Goal: Find specific page/section: Find specific page/section

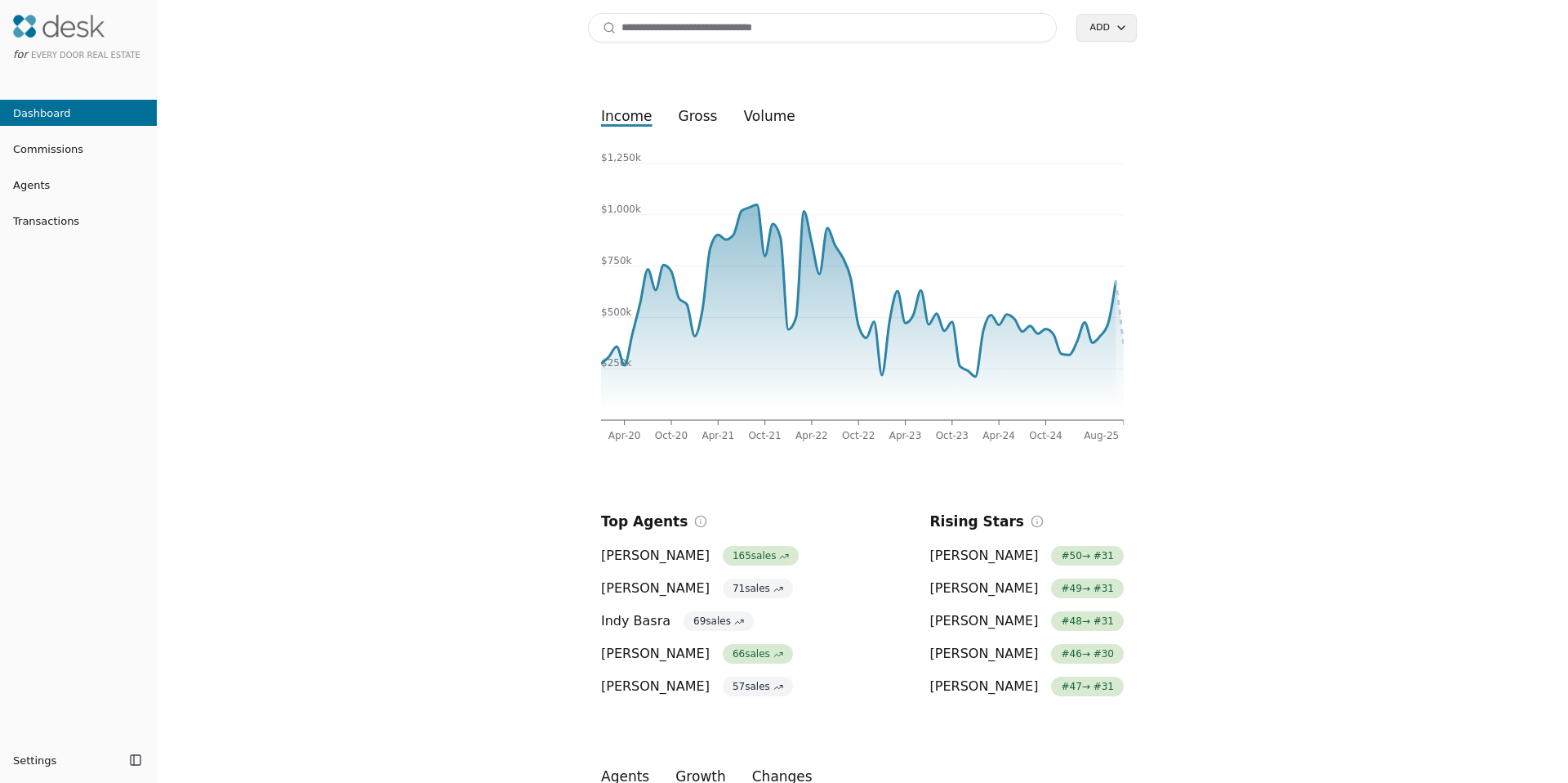
click at [694, 36] on input at bounding box center [823, 27] width 469 height 29
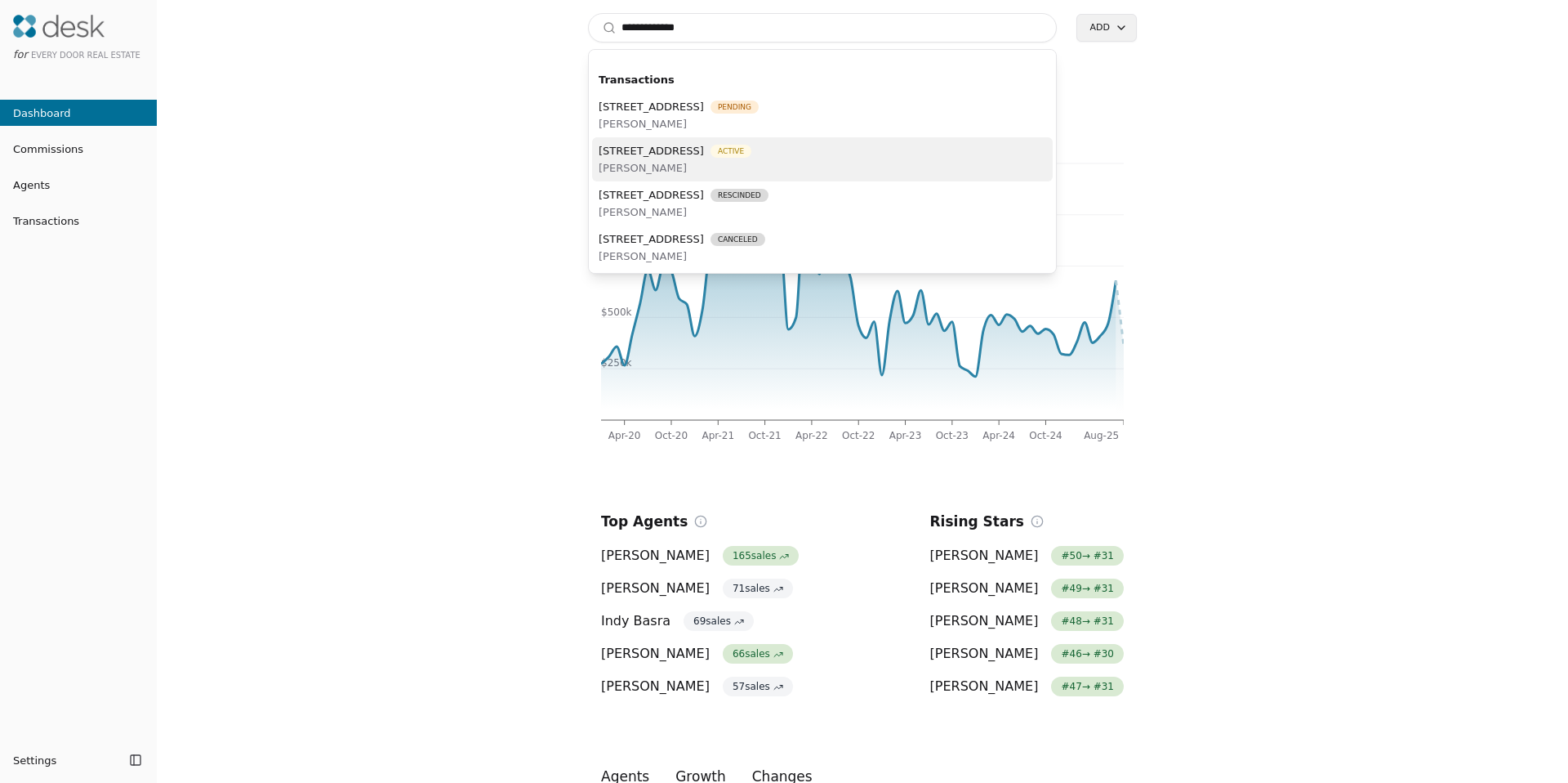
type input "**********"
click at [703, 149] on span "555 Anacortes Court NE Unit 103, Renton, WA 98059" at bounding box center [650, 150] width 105 height 17
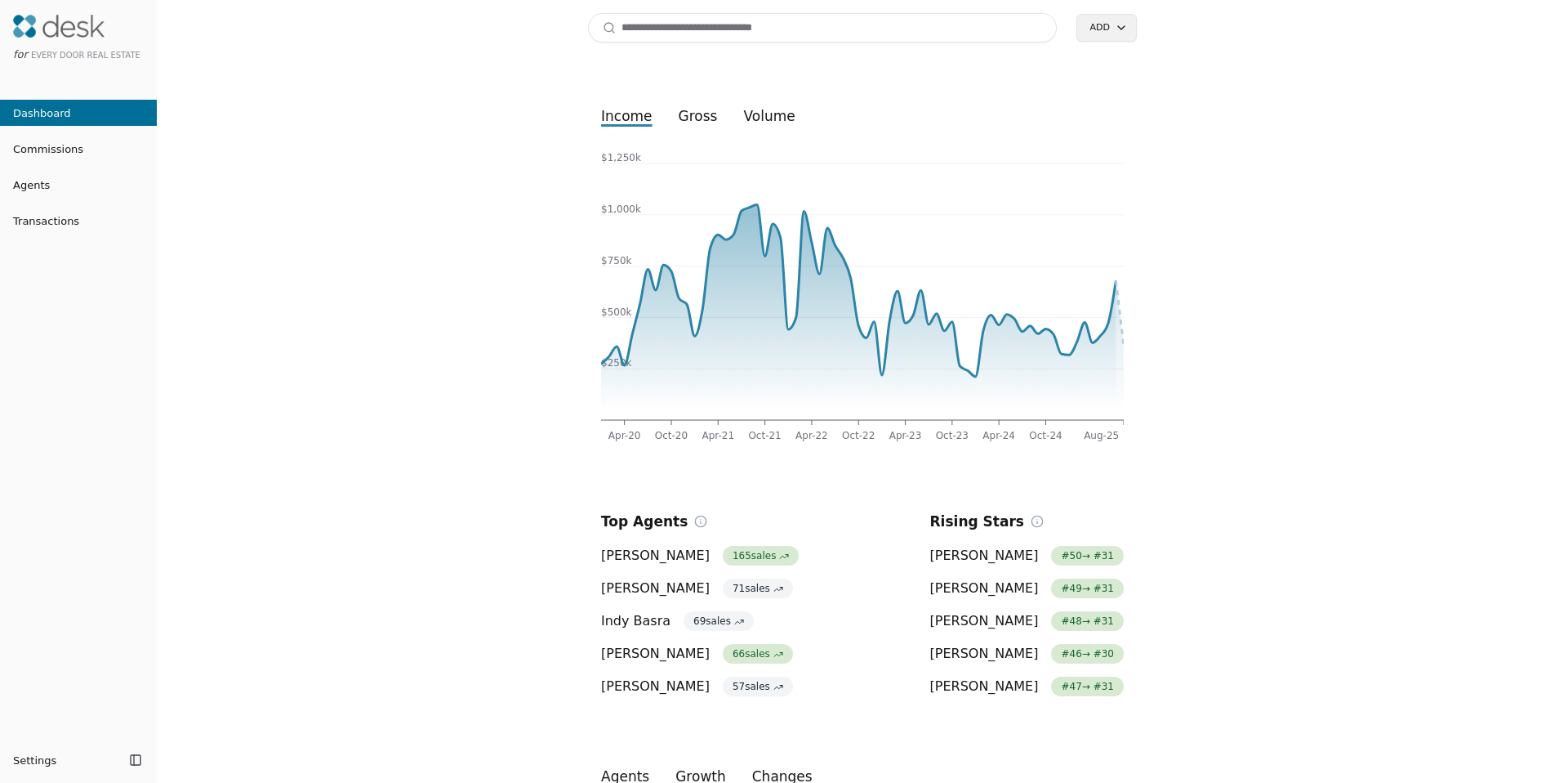
click at [656, 31] on input at bounding box center [823, 27] width 469 height 29
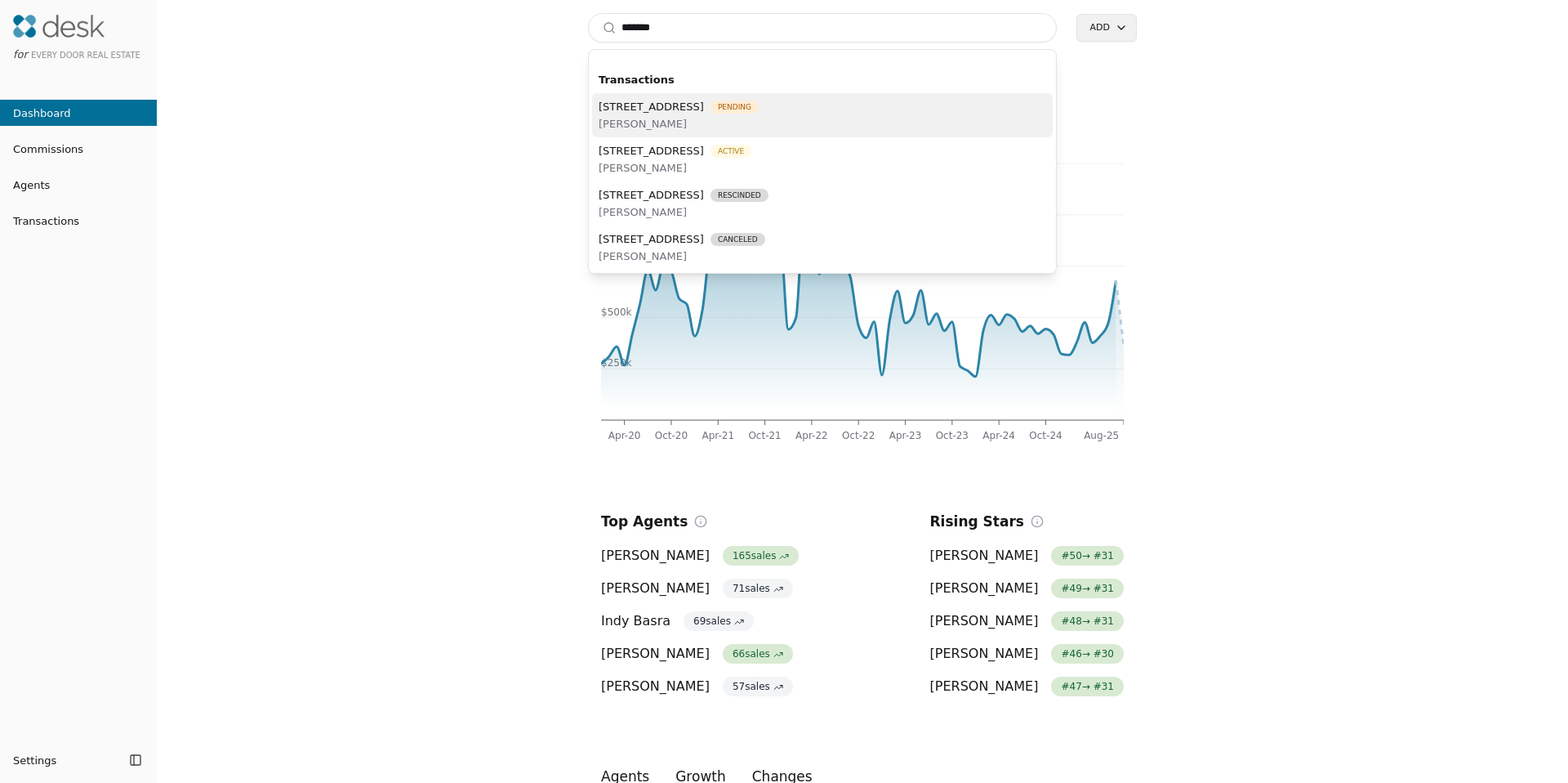
type input "*******"
click at [759, 122] on span "[PERSON_NAME]" at bounding box center [678, 123] width 160 height 17
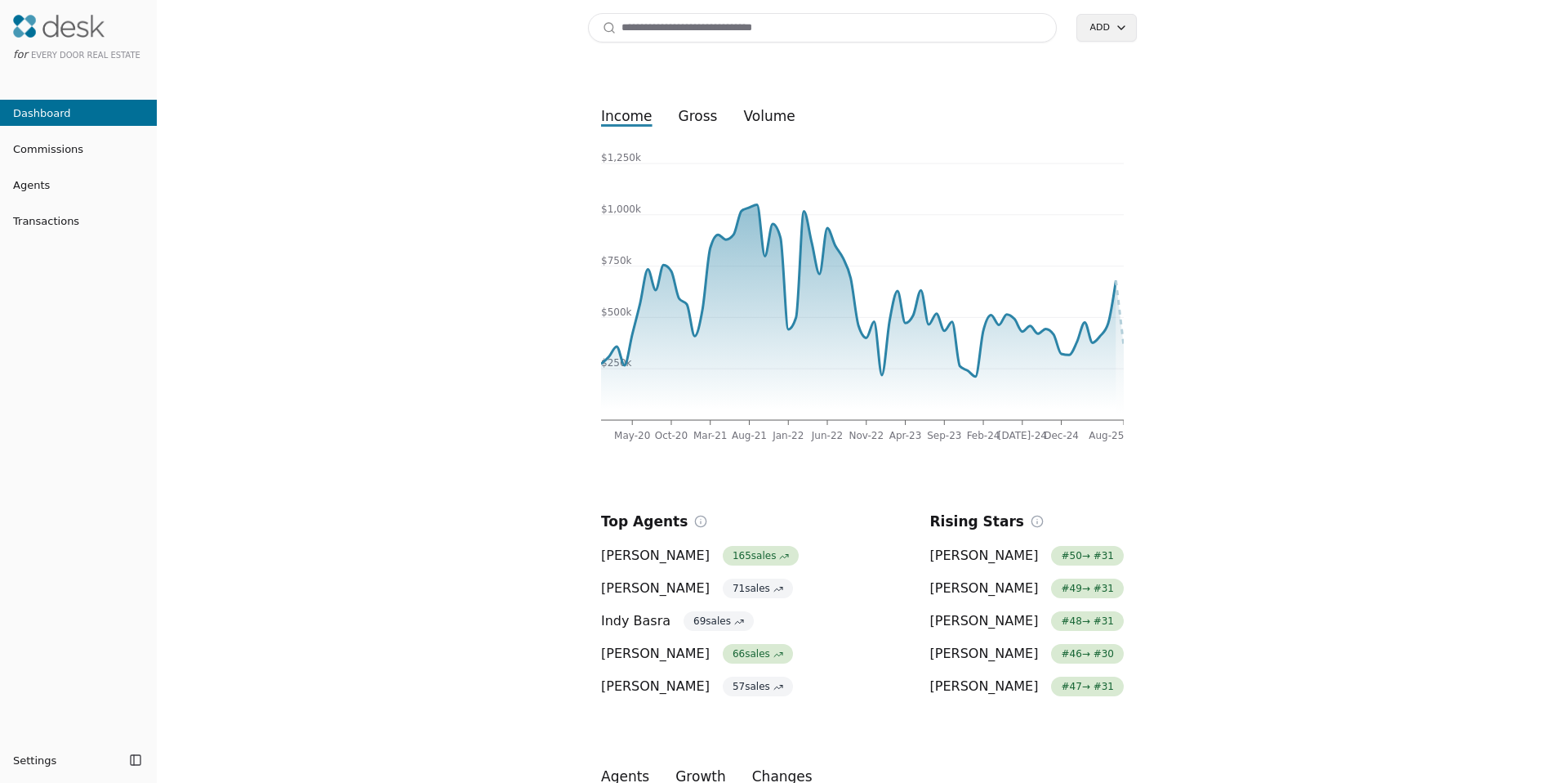
click at [794, 31] on input at bounding box center [823, 27] width 469 height 29
type input "*"
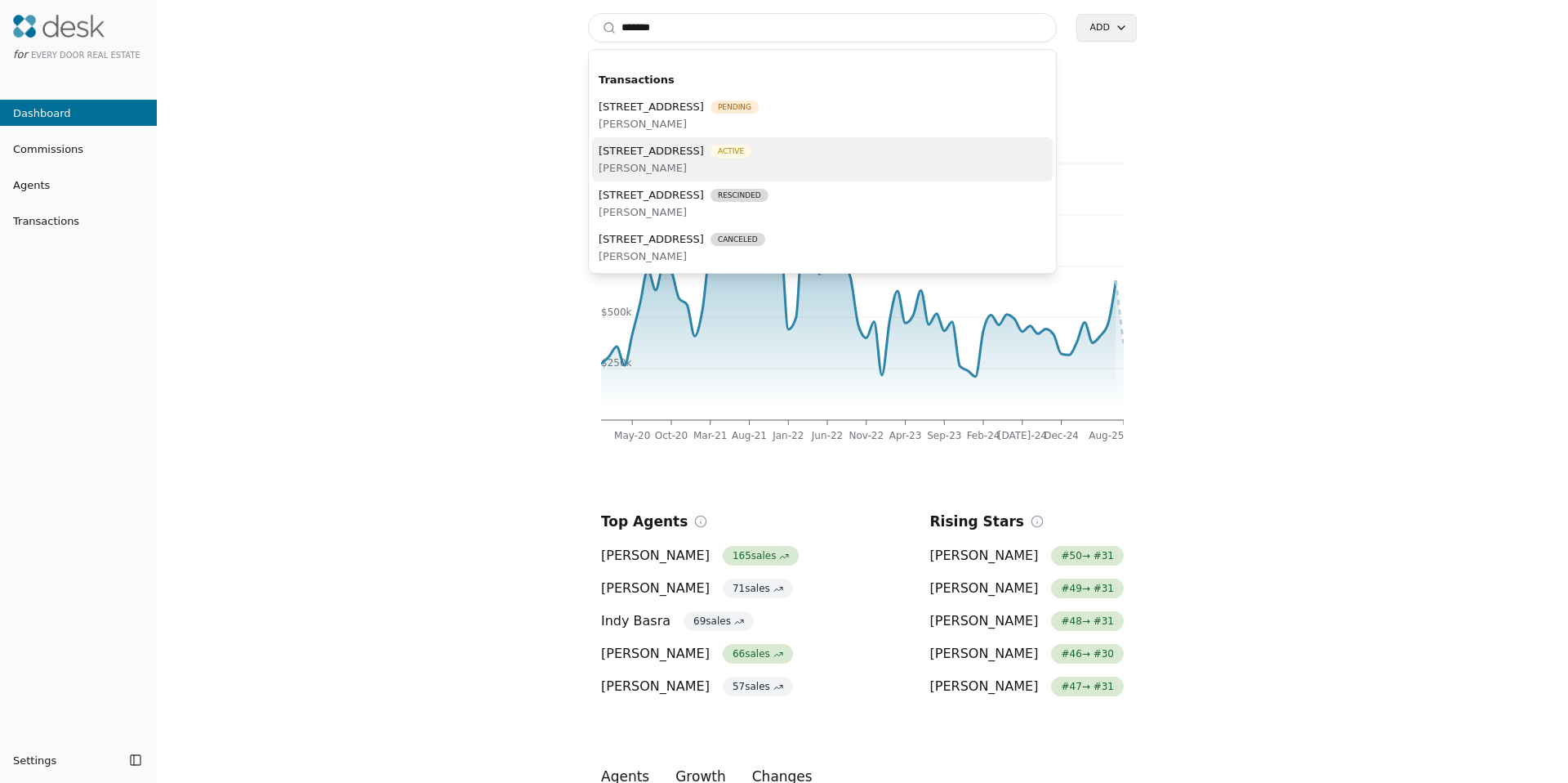
type input "*******"
click at [751, 160] on span "Bodie LaBrie" at bounding box center [675, 167] width 153 height 17
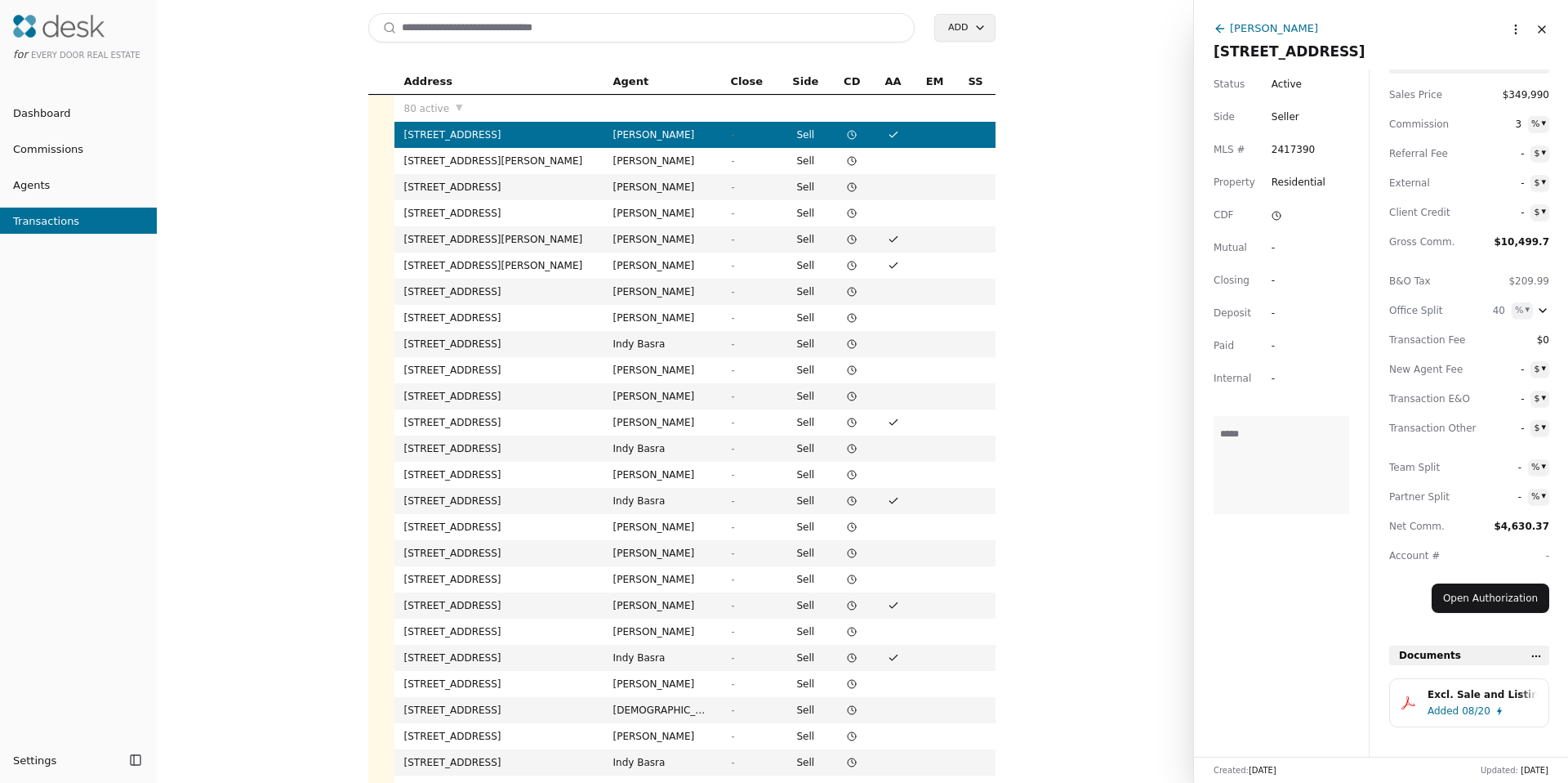
scroll to position [31, 0]
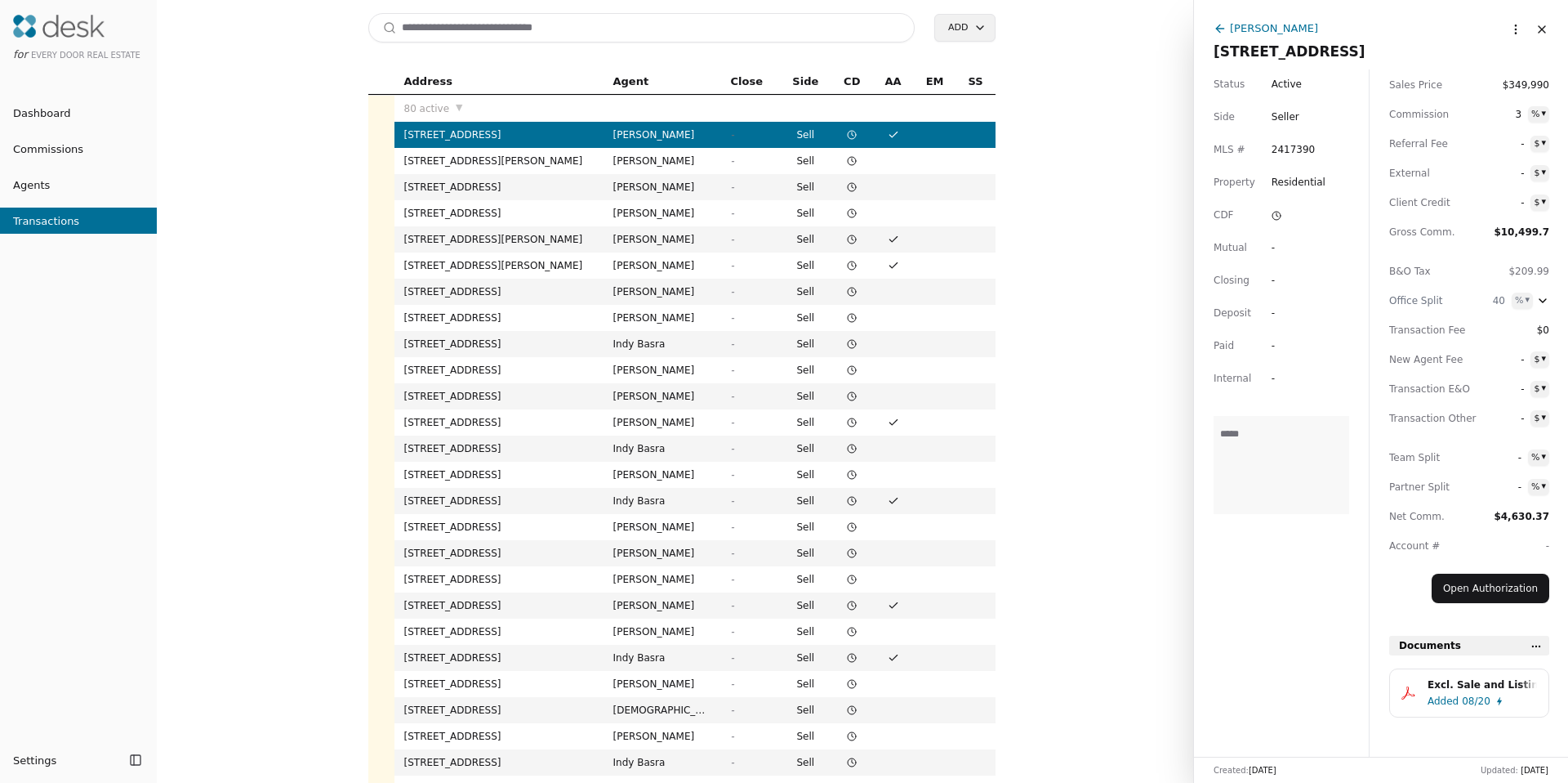
click at [610, 26] on input at bounding box center [642, 27] width 547 height 29
type input "**********"
click at [1275, 85] on span "Active" at bounding box center [1287, 83] width 30 height 17
click at [1273, 450] on textarea at bounding box center [1281, 465] width 135 height 98
click at [1280, 85] on span "Active" at bounding box center [1287, 83] width 30 height 17
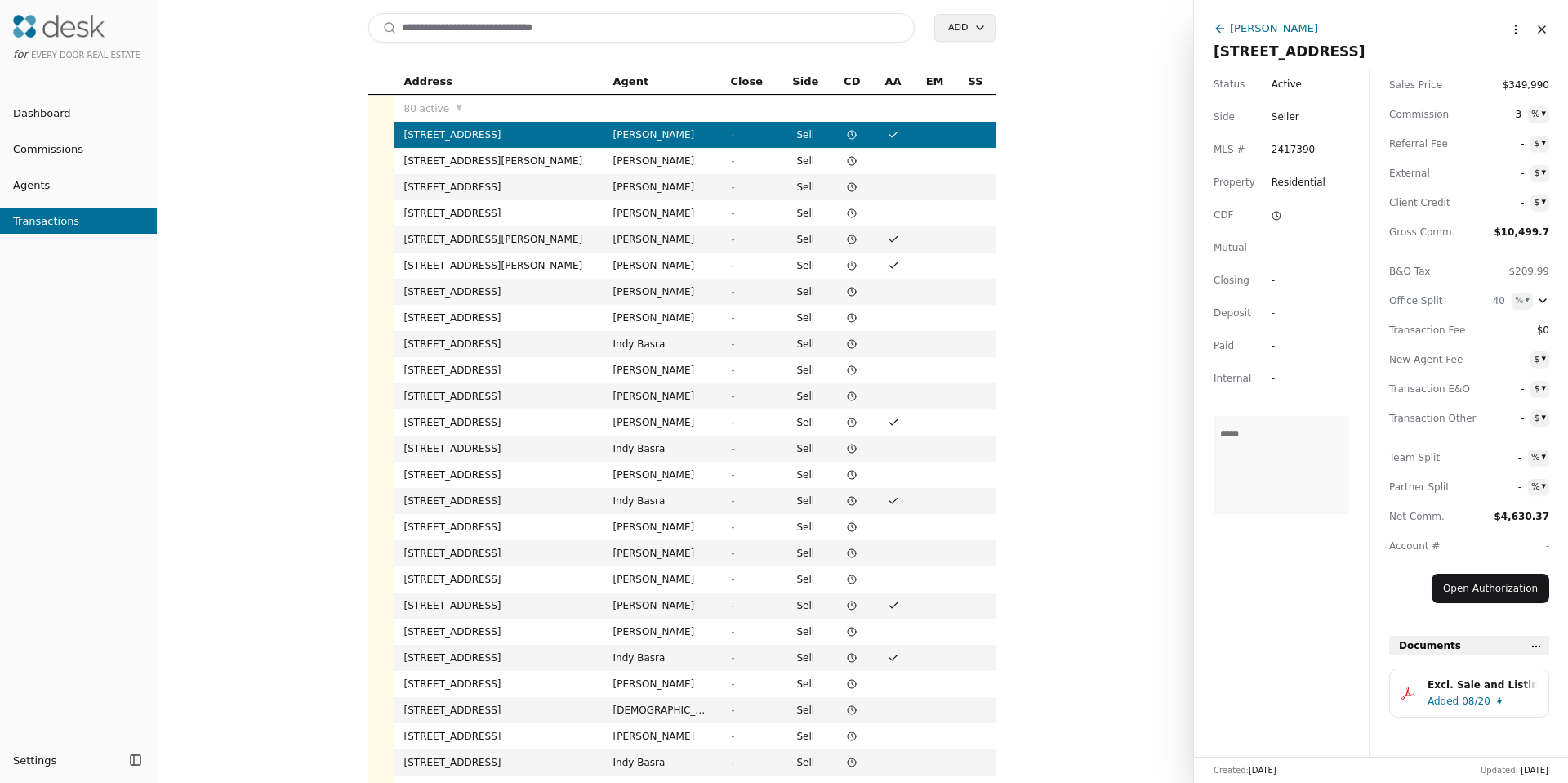
click at [1269, 30] on div "Bodie LaBrie" at bounding box center [1274, 27] width 88 height 17
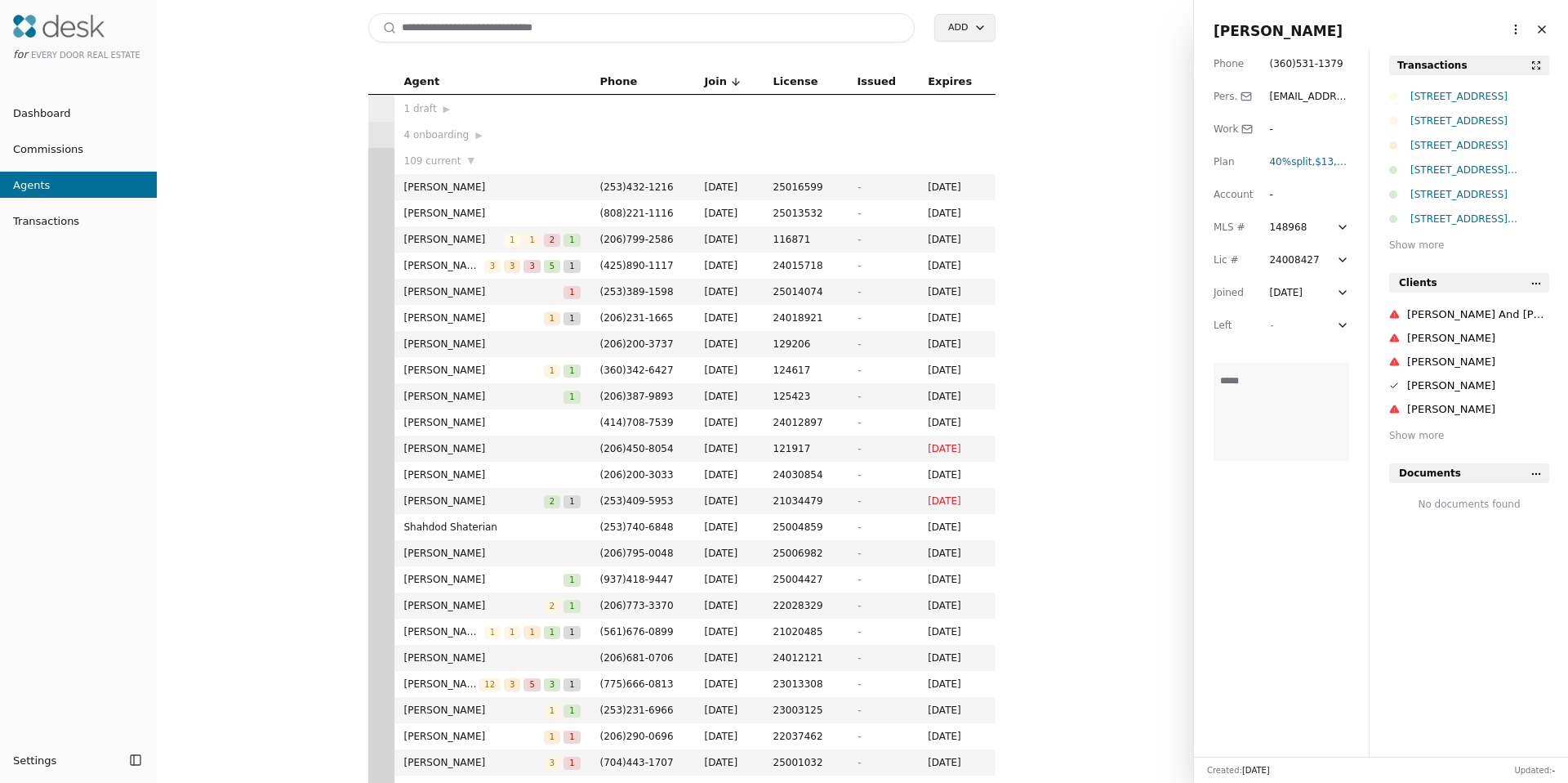
click at [1502, 37] on html "for Every Door Real Estate Dashboard Commissions Agents Transactions Settings T…" at bounding box center [784, 392] width 1568 height 783
click at [1474, 84] on link "Navigate as Agent" at bounding box center [1465, 89] width 98 height 17
click at [730, 36] on input at bounding box center [642, 27] width 547 height 29
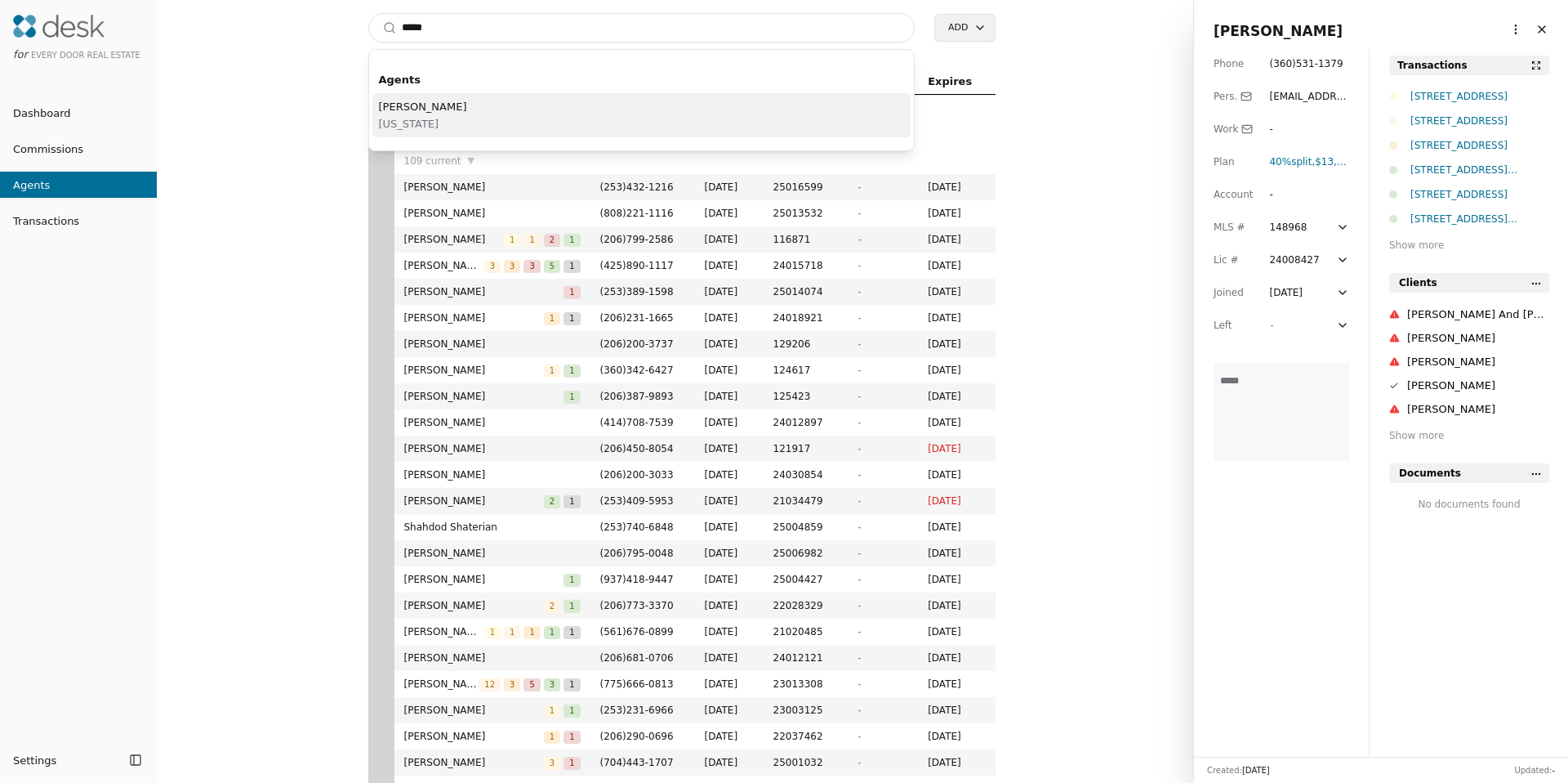
type input "*****"
click at [418, 117] on span "Washington" at bounding box center [423, 123] width 88 height 17
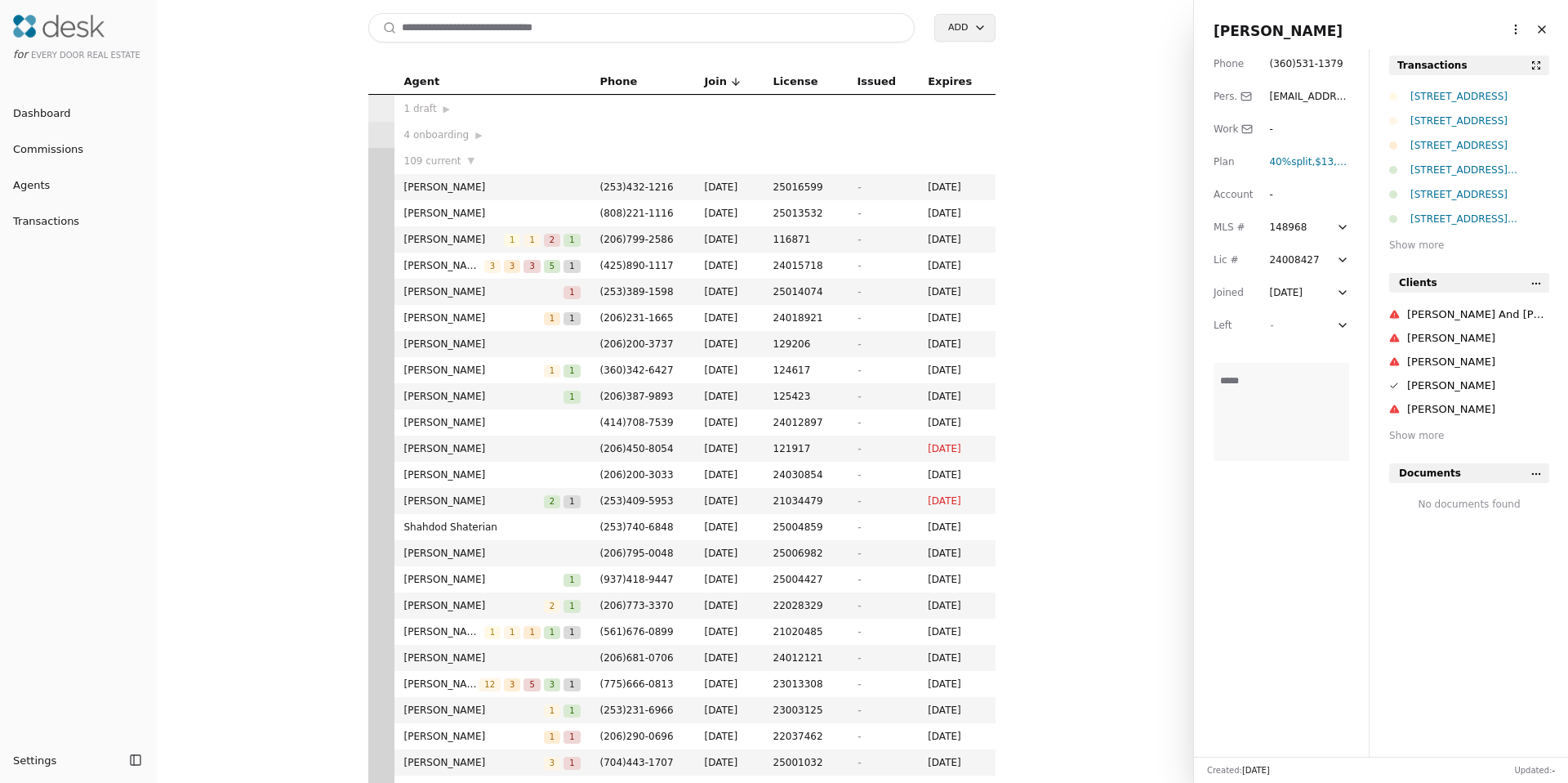
click at [1501, 31] on html "for Every Door Real Estate Dashboard Commissions Agents Transactions Settings T…" at bounding box center [784, 392] width 1568 height 783
click at [1466, 90] on link "Navigate as Agent" at bounding box center [1465, 89] width 98 height 17
click at [608, 29] on input at bounding box center [642, 27] width 547 height 29
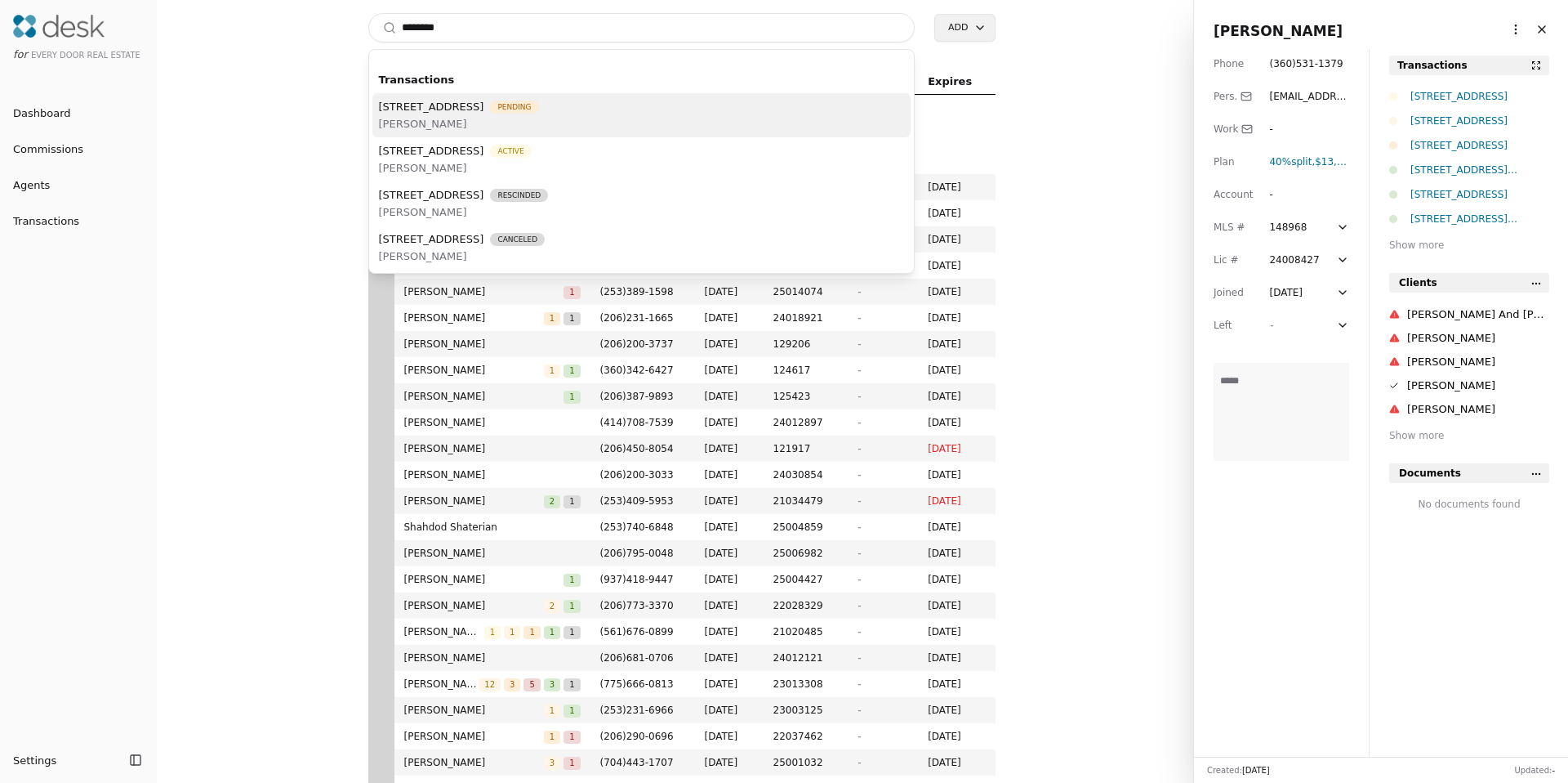
type input "********"
click at [484, 114] on span "555 Anacortes Court NE Unit 103, Renton, WA 98059" at bounding box center [430, 106] width 105 height 17
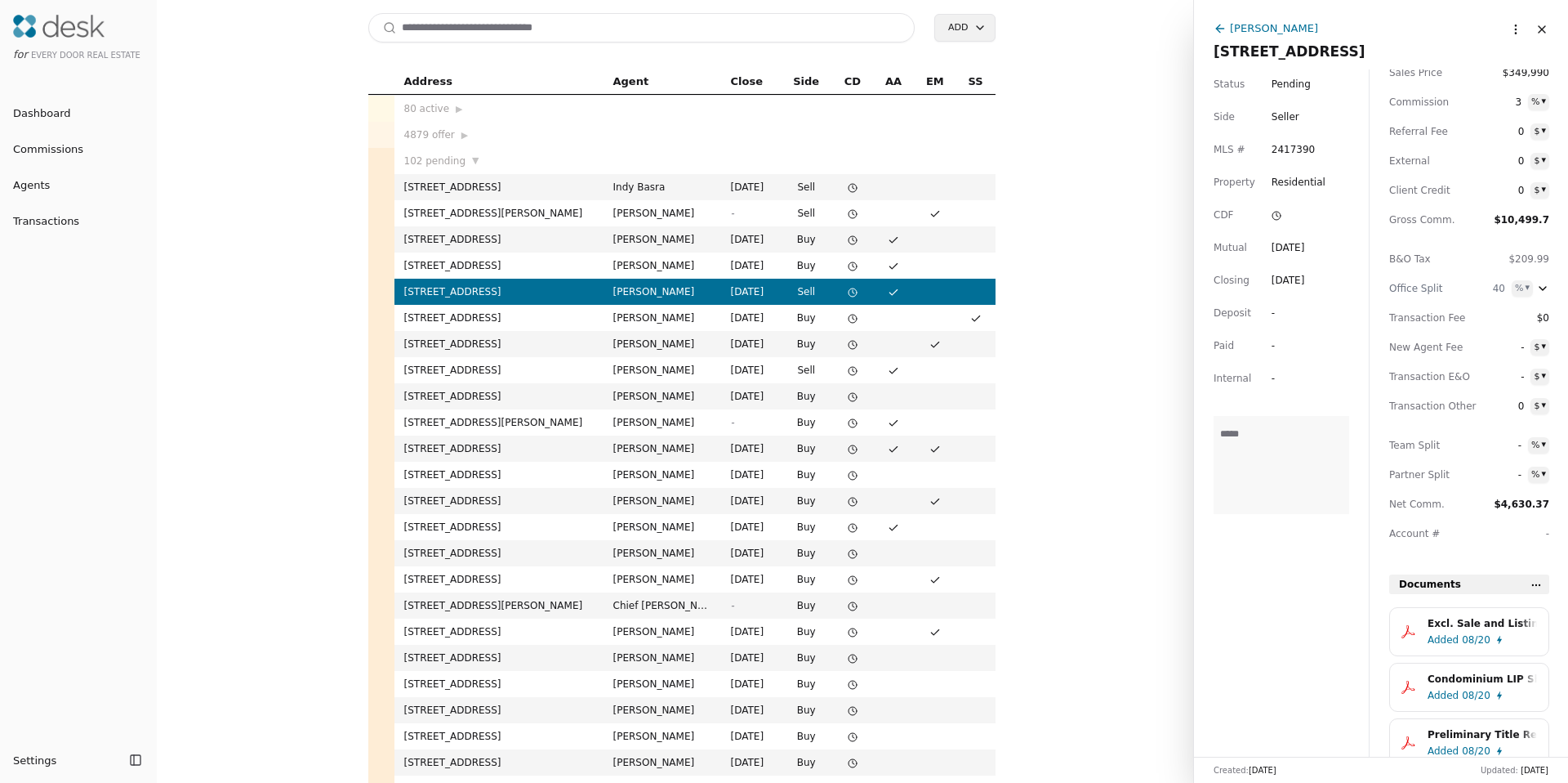
scroll to position [52, 0]
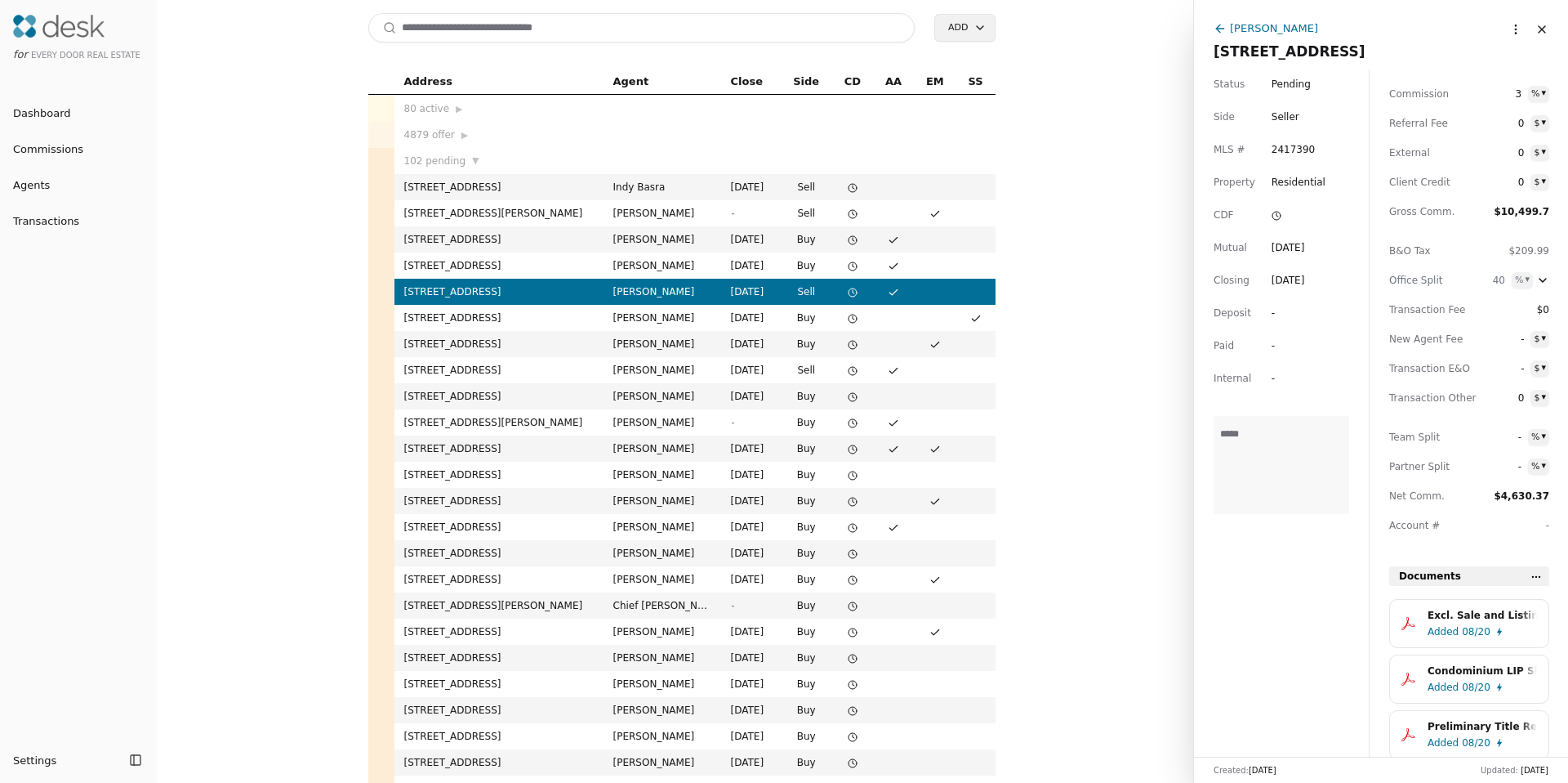
click at [446, 318] on td "15600 116th Ave NE, Bothell, WA 98011" at bounding box center [498, 318] width 209 height 26
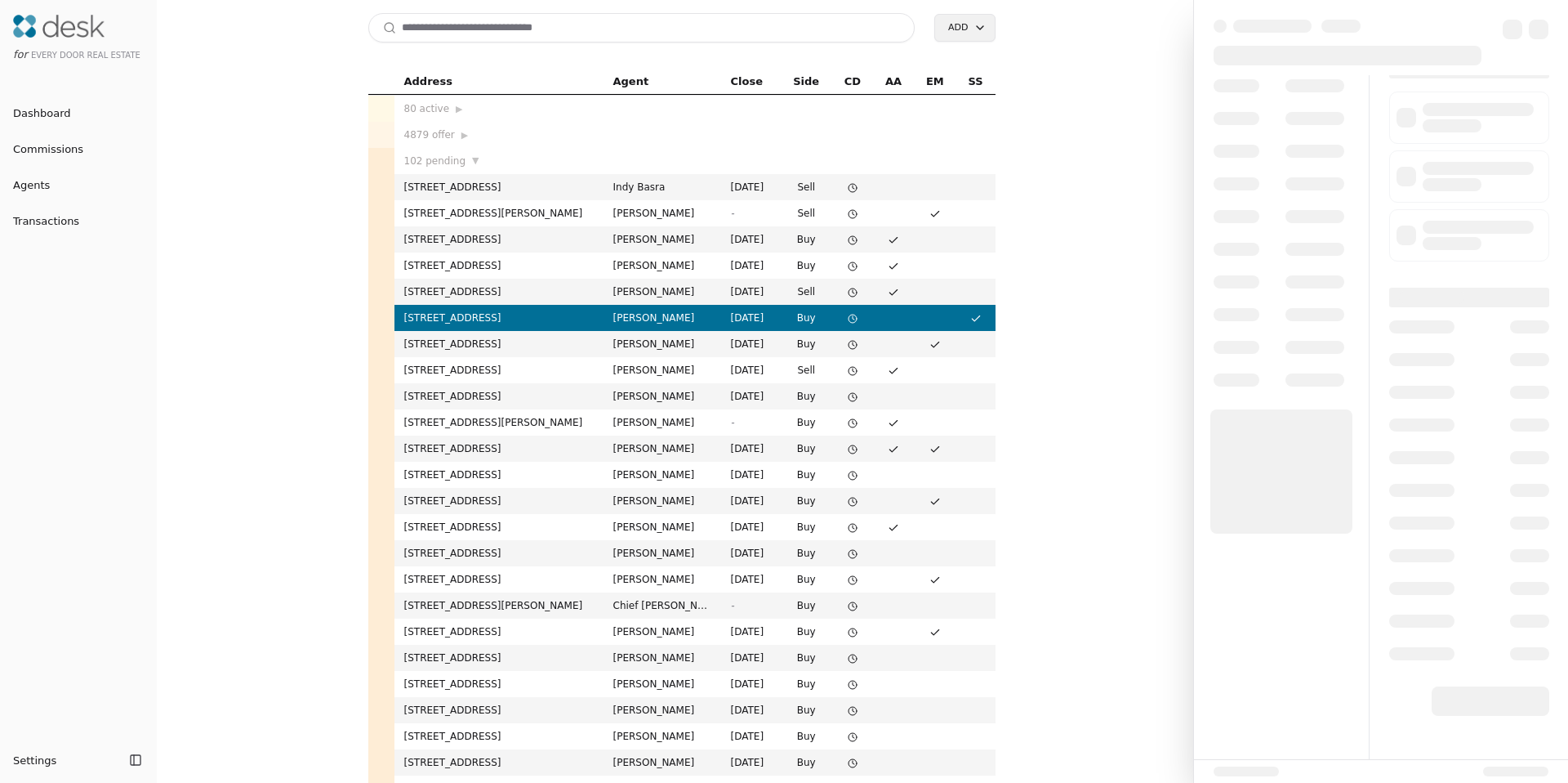
scroll to position [23, 0]
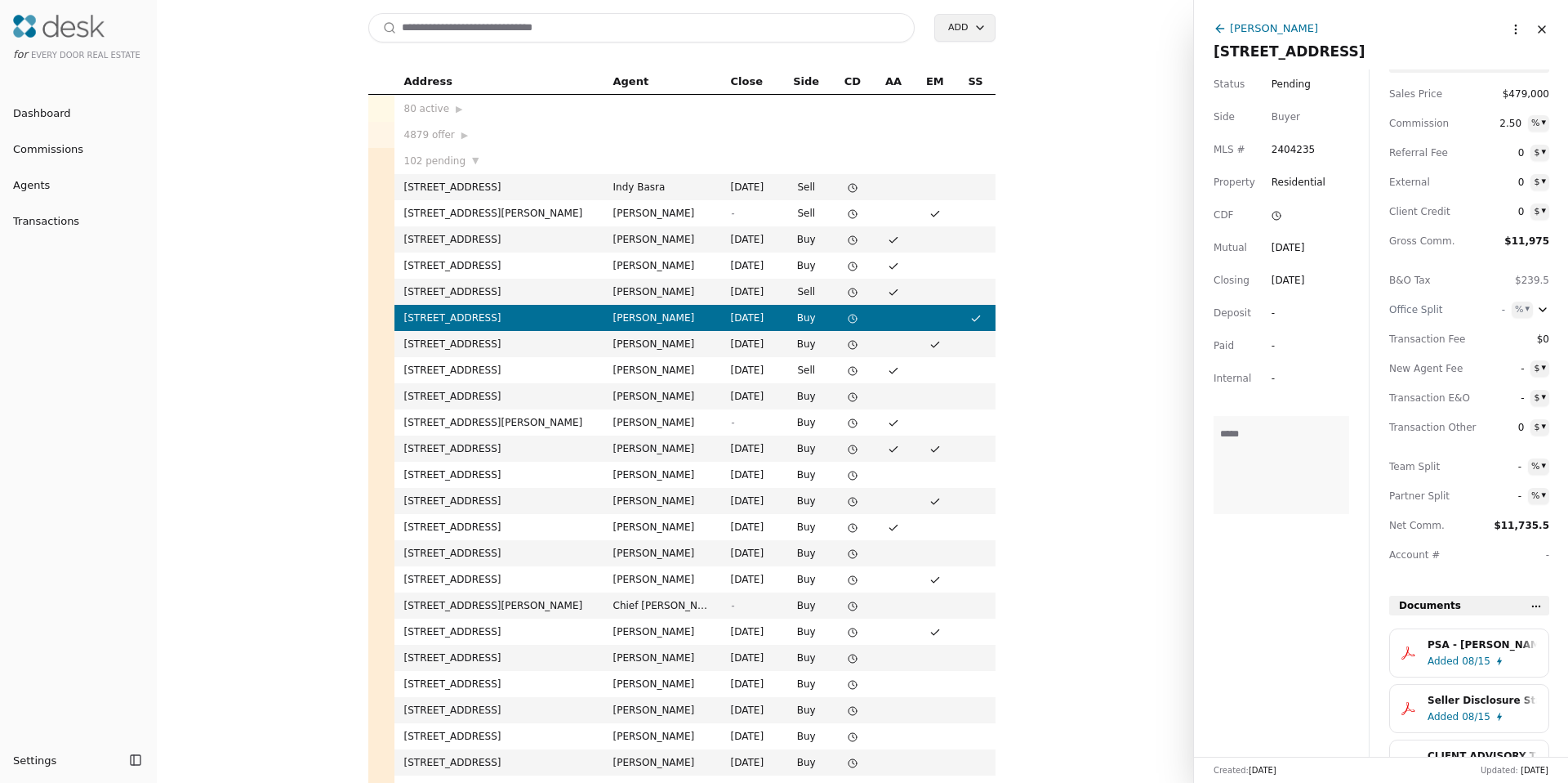
click at [1252, 31] on div "Kevin Farber" at bounding box center [1274, 27] width 88 height 17
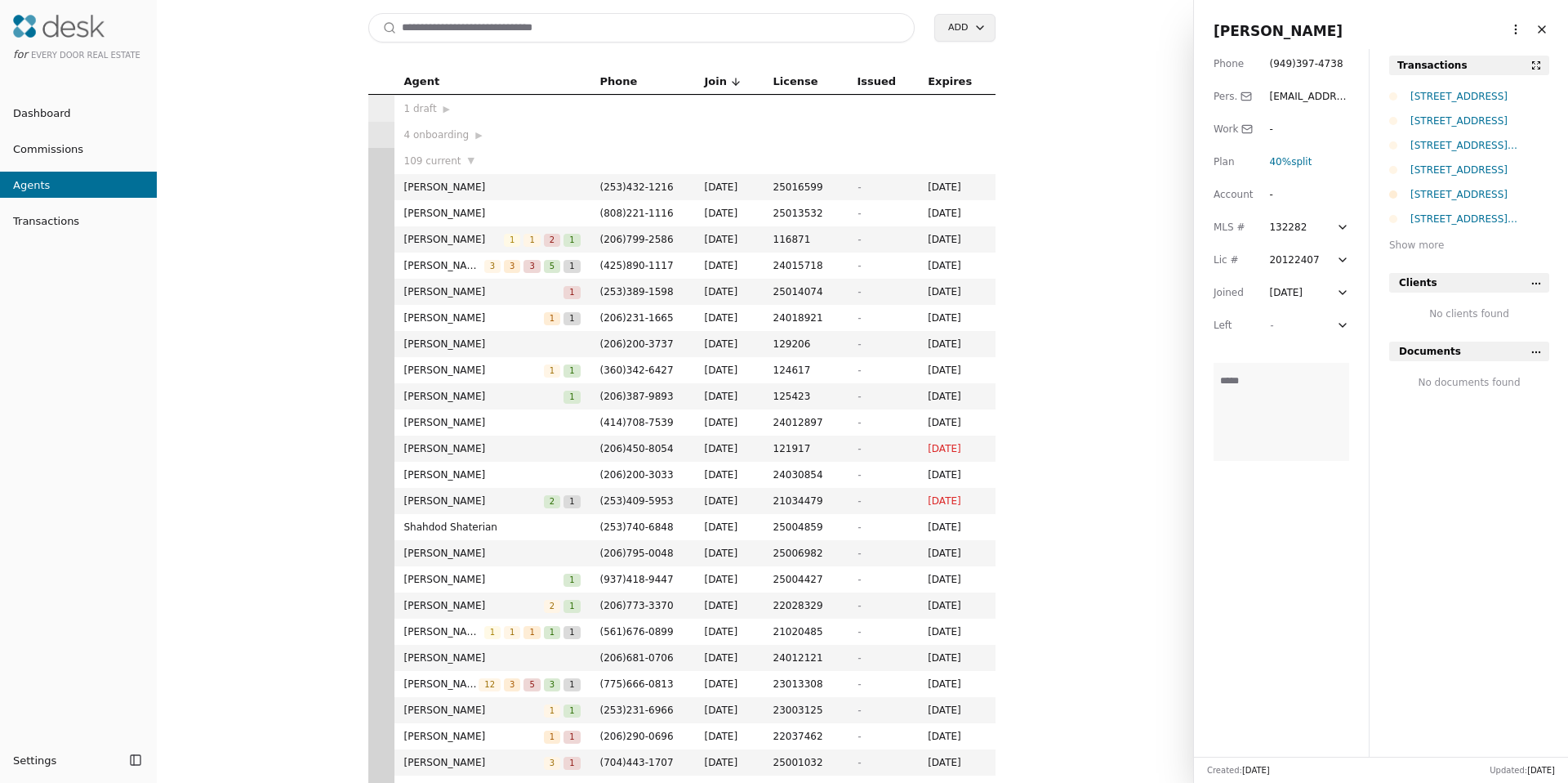
click at [1500, 30] on html "for Every Door Real Estate Dashboard Commissions Agents Transactions Settings T…" at bounding box center [784, 392] width 1568 height 783
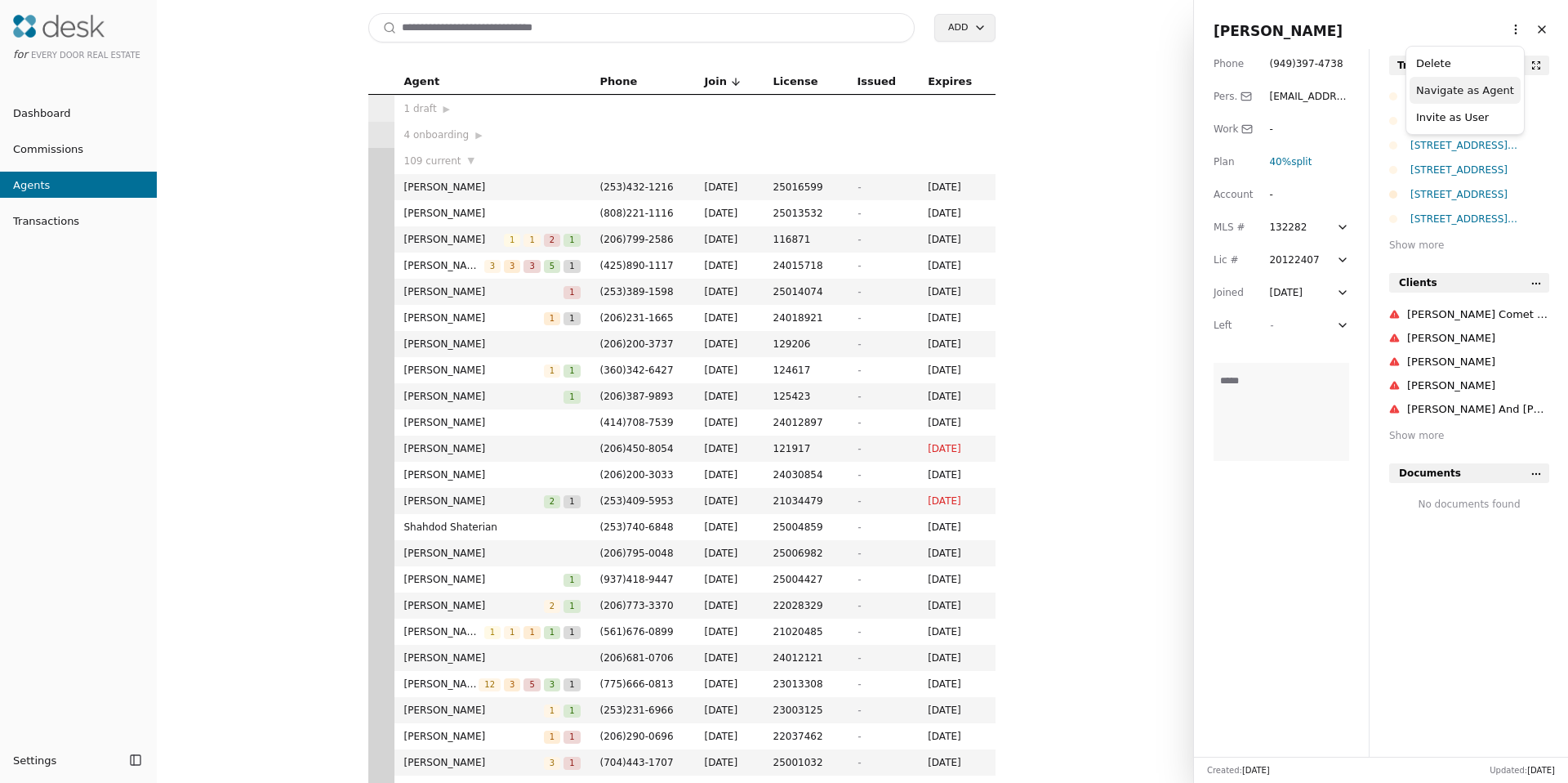
click at [1466, 88] on link "Navigate as Agent" at bounding box center [1465, 89] width 98 height 17
click at [1459, 93] on div "3907 S Angel Place, Seattle, WA 98118" at bounding box center [1480, 96] width 139 height 17
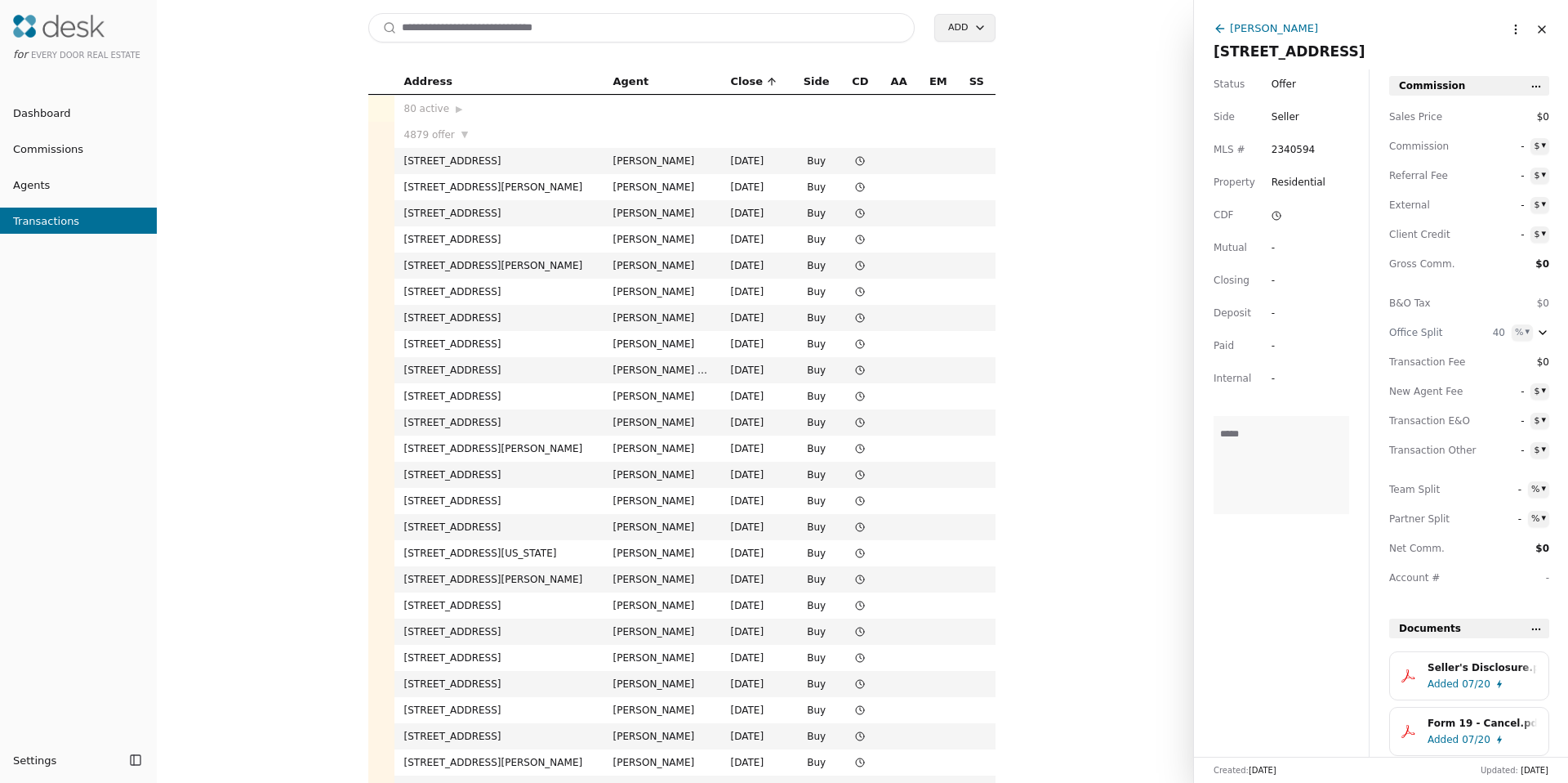
click at [1287, 85] on span "Offer" at bounding box center [1284, 83] width 25 height 17
click at [1267, 464] on textarea at bounding box center [1281, 465] width 135 height 98
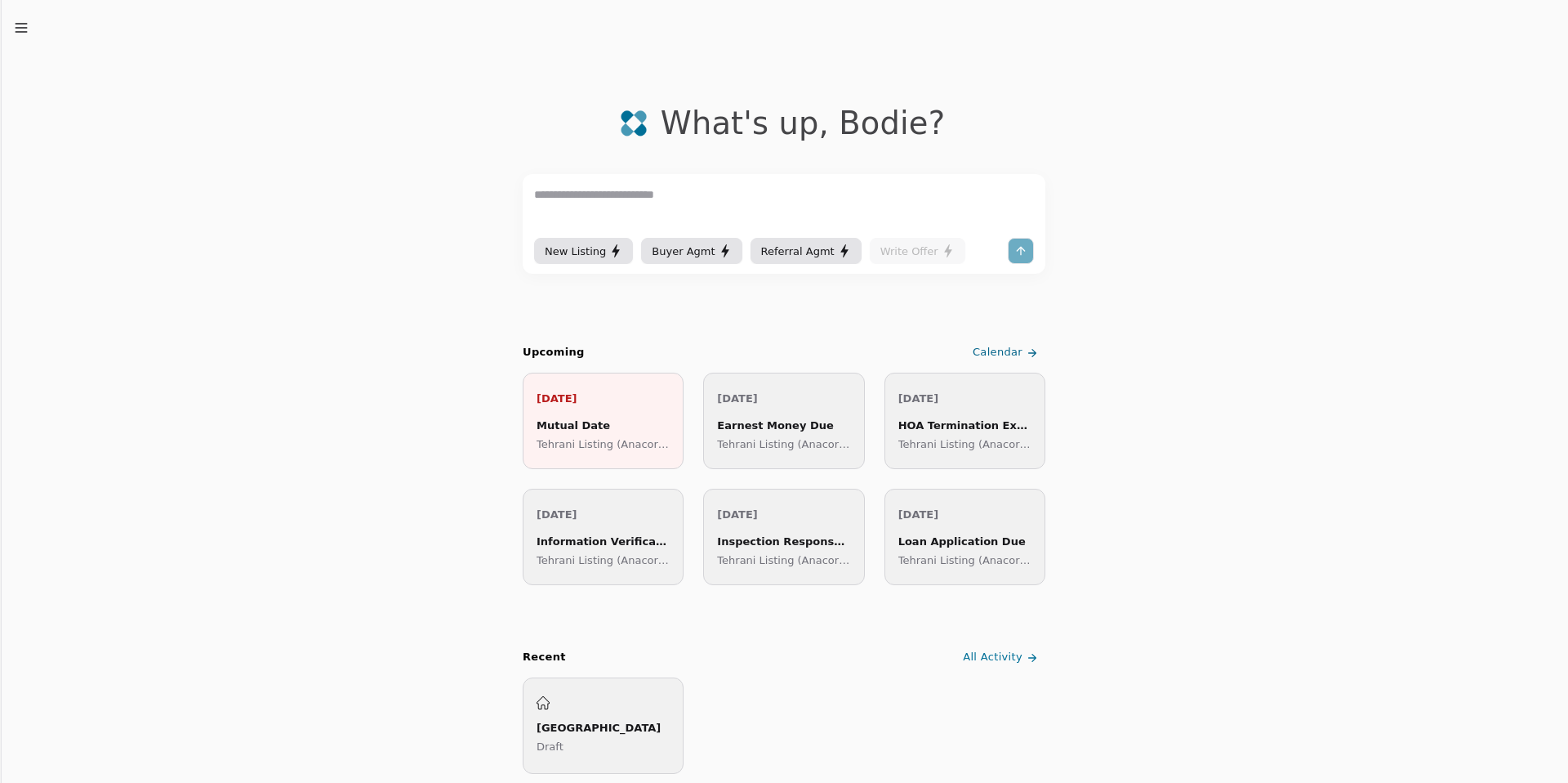
click at [18, 21] on icon "button" at bounding box center [21, 27] width 17 height 17
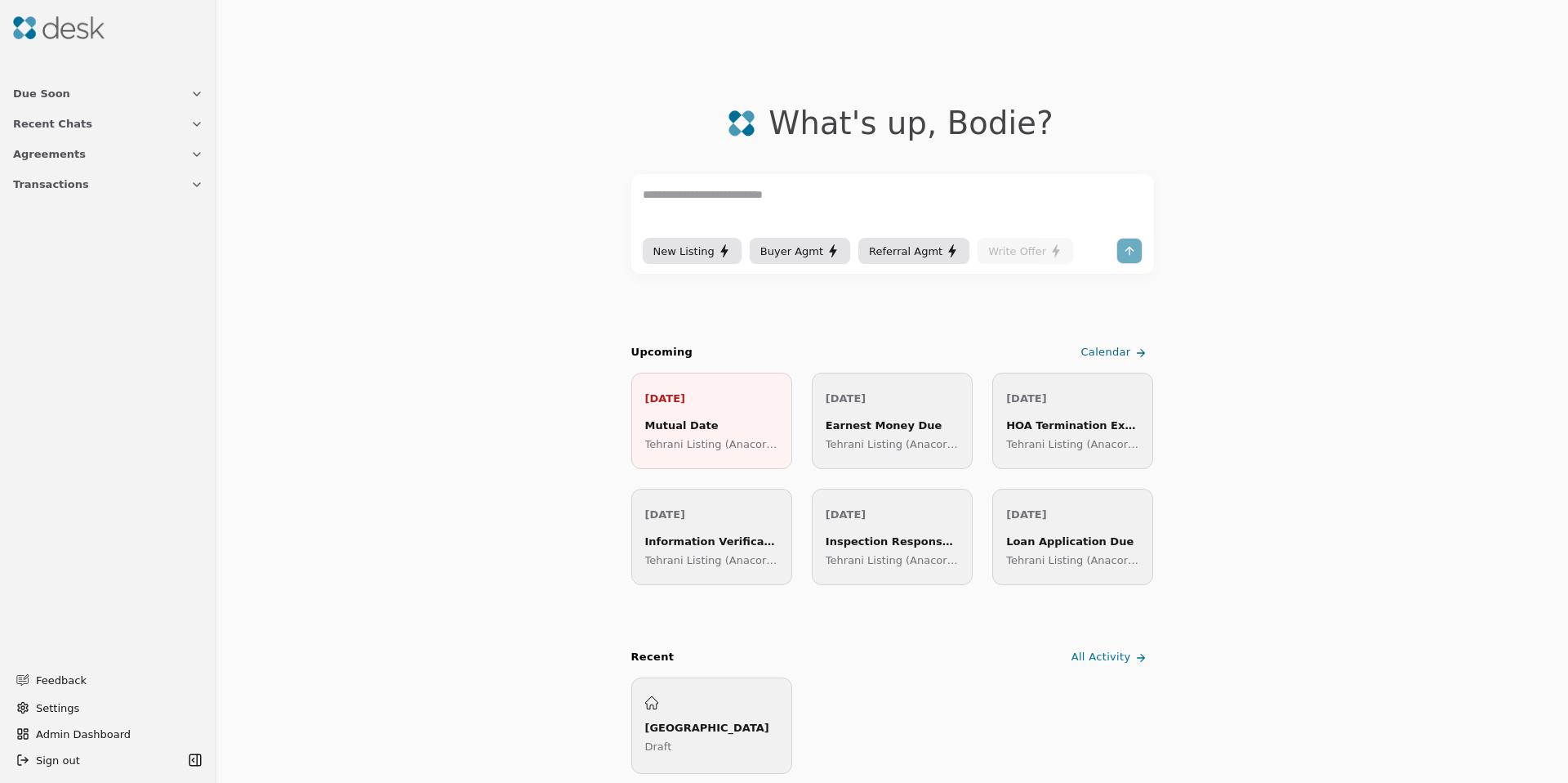
click at [36, 179] on span "Transactions" at bounding box center [50, 183] width 76 height 17
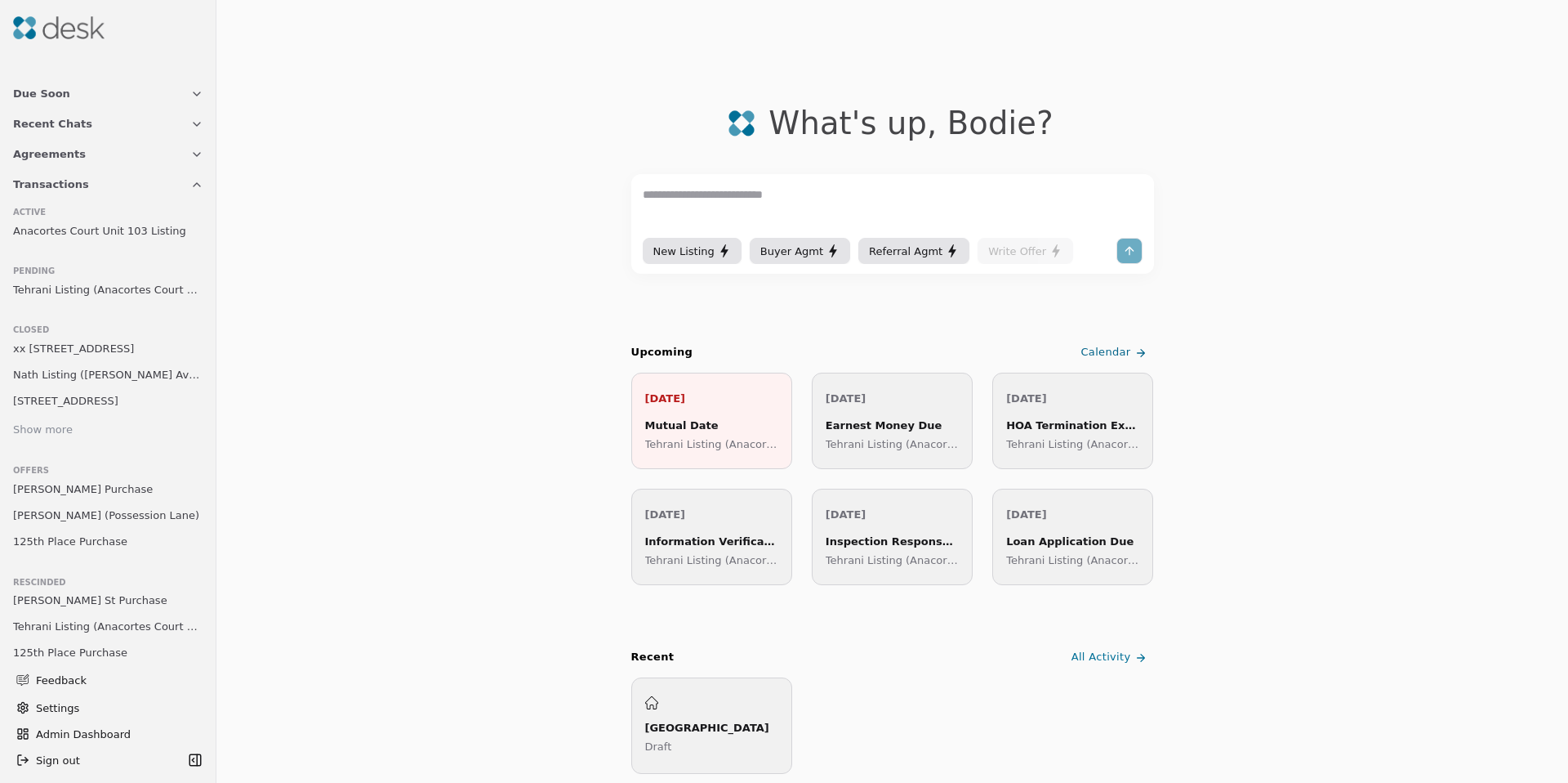
click at [73, 237] on span "Anacortes Court Unit 103 Listing" at bounding box center [99, 230] width 174 height 17
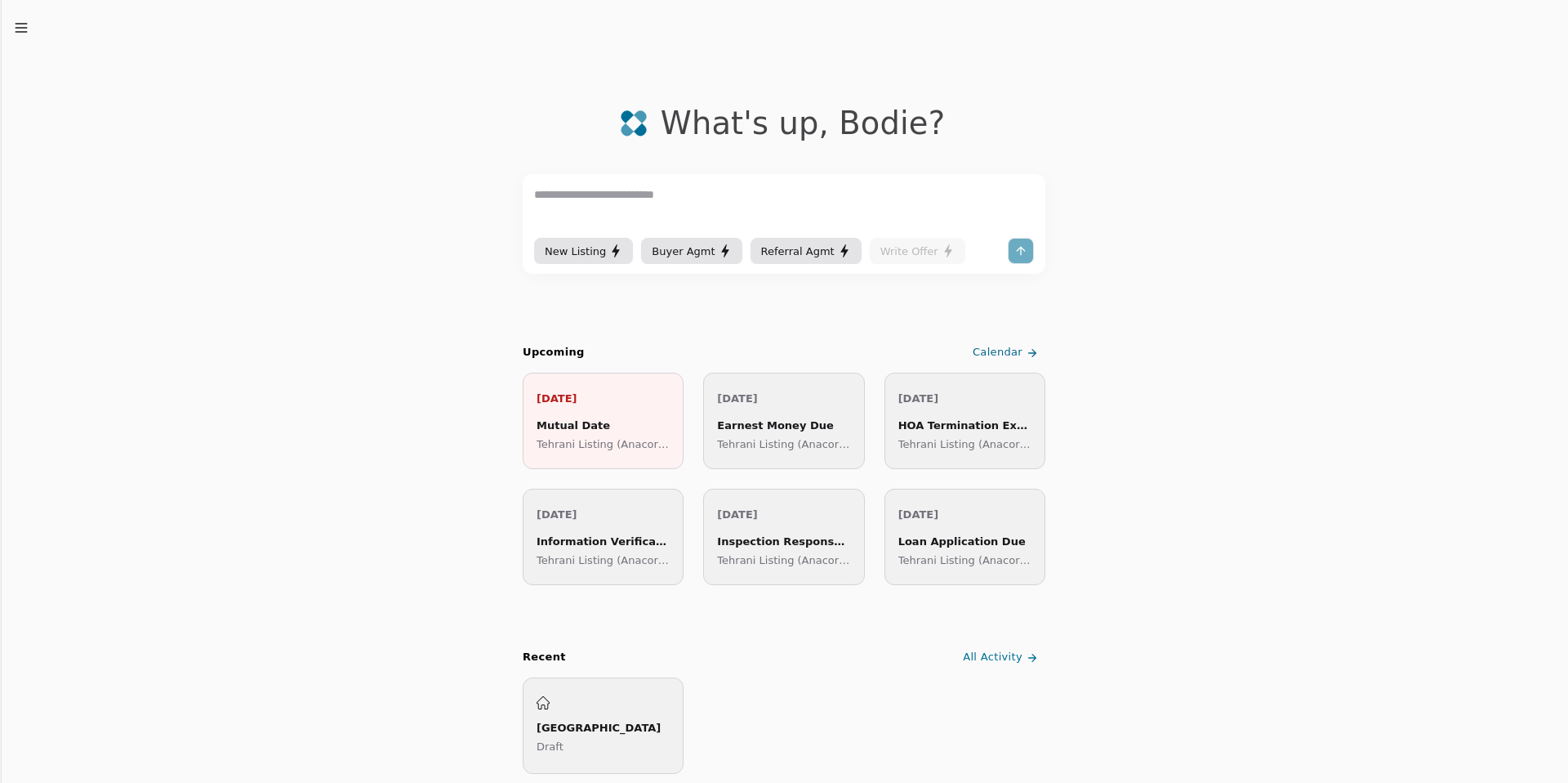
click at [14, 26] on icon "button" at bounding box center [21, 27] width 17 height 17
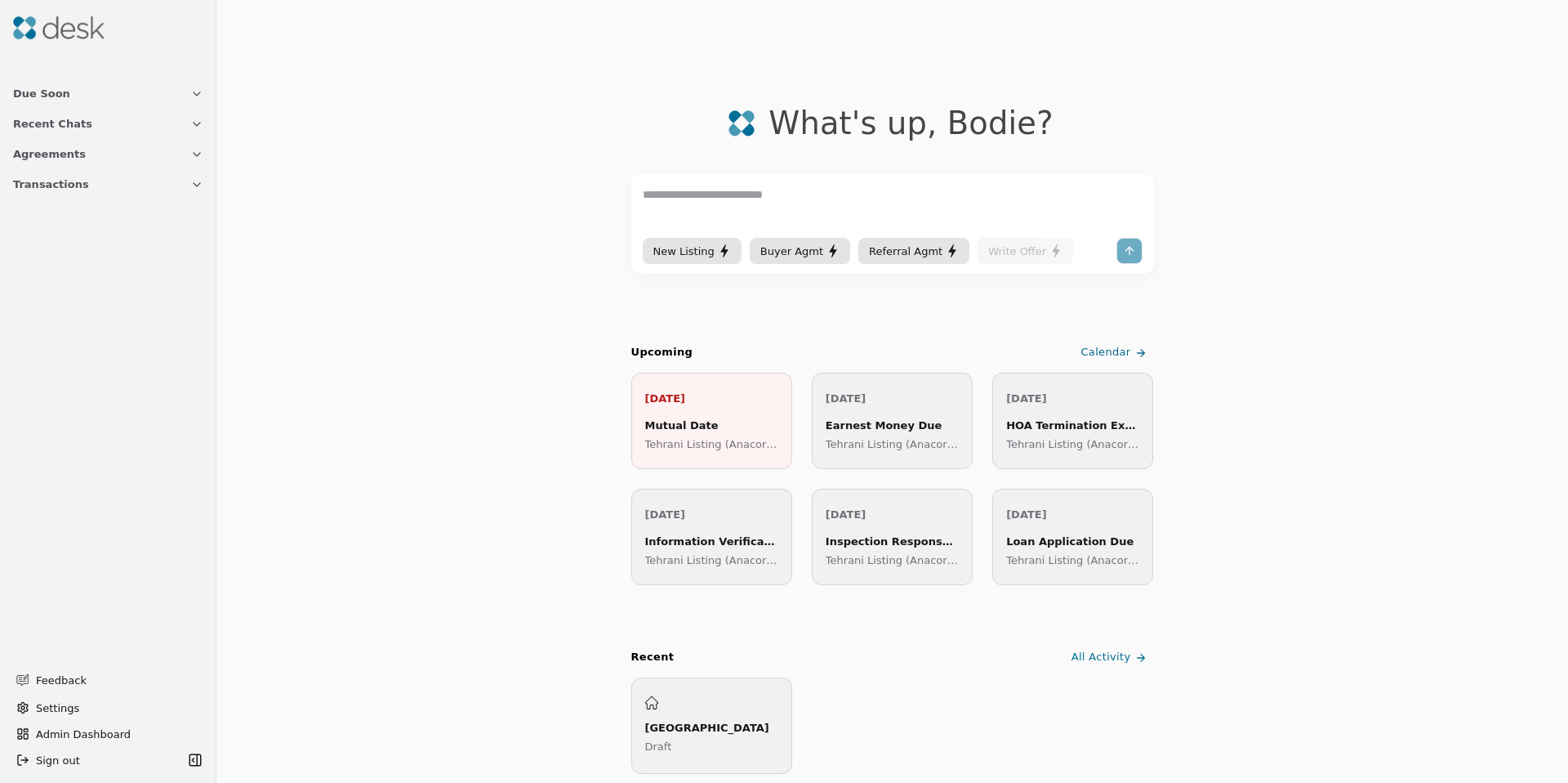
click at [41, 181] on span "Transactions" at bounding box center [50, 183] width 76 height 17
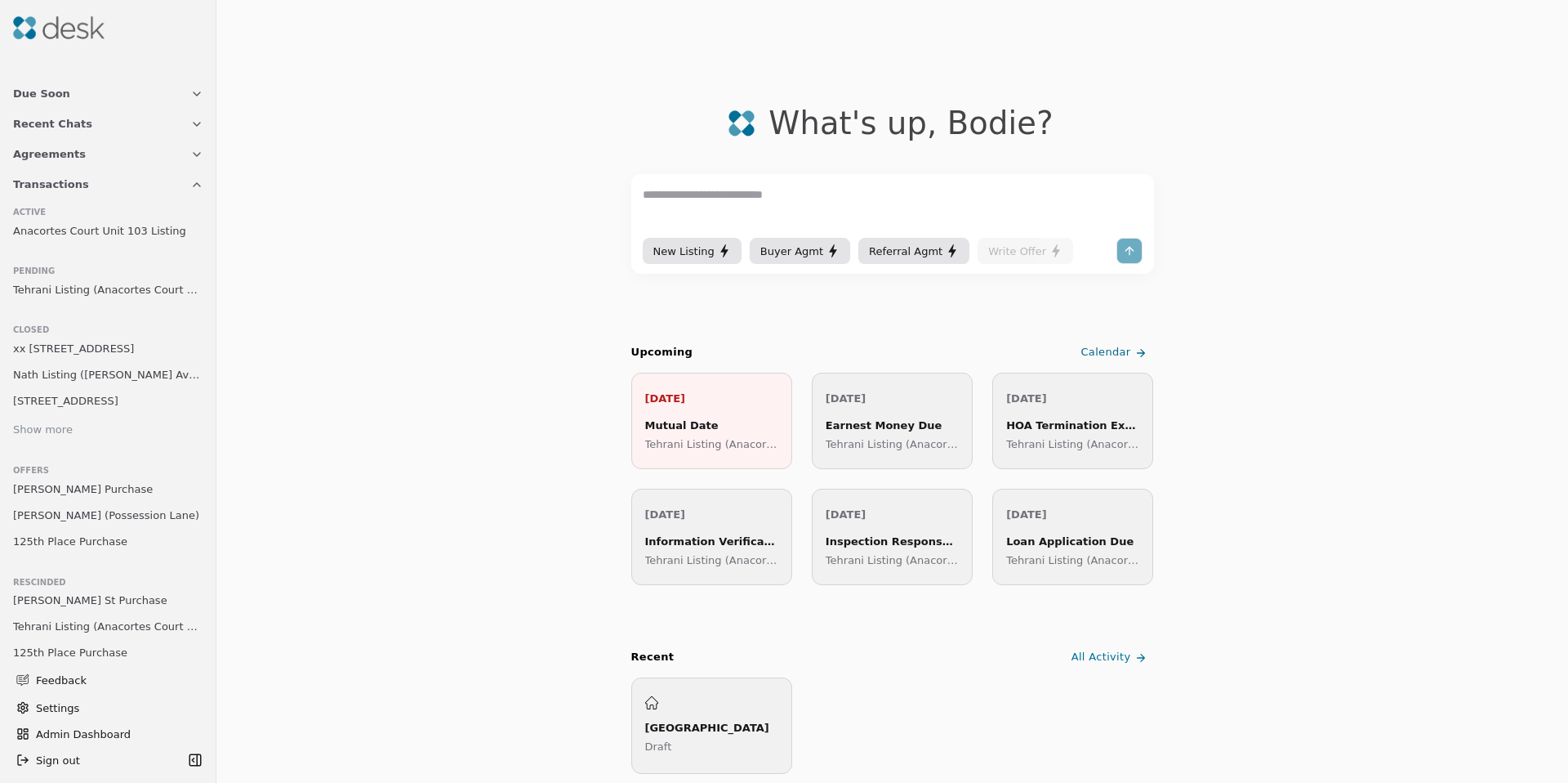
click at [119, 237] on span "Anacortes Court Unit 103 Listing" at bounding box center [99, 230] width 174 height 17
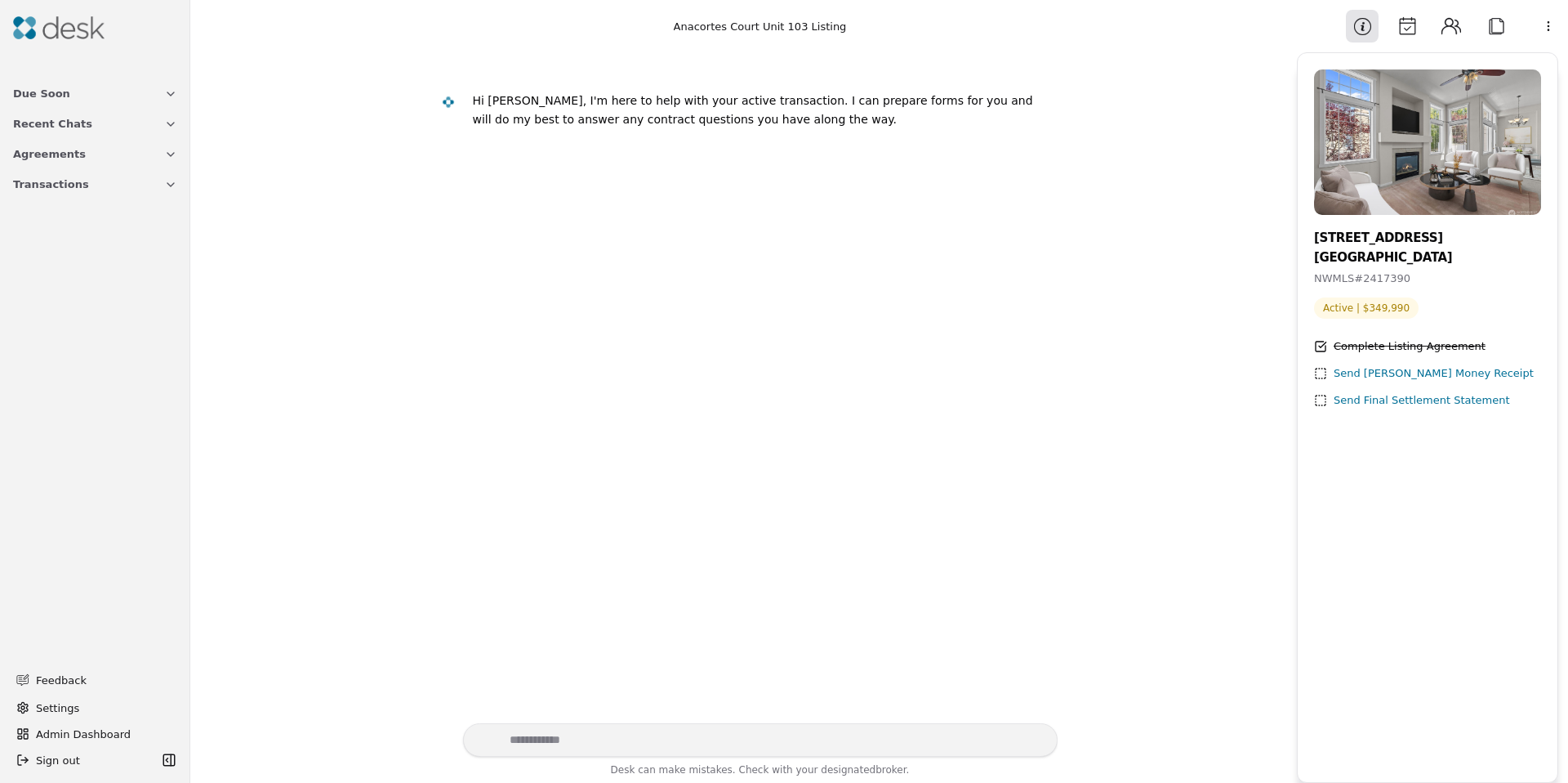
click at [56, 100] on span "Due Soon" at bounding box center [41, 93] width 57 height 17
click at [84, 28] on img at bounding box center [58, 27] width 91 height 23
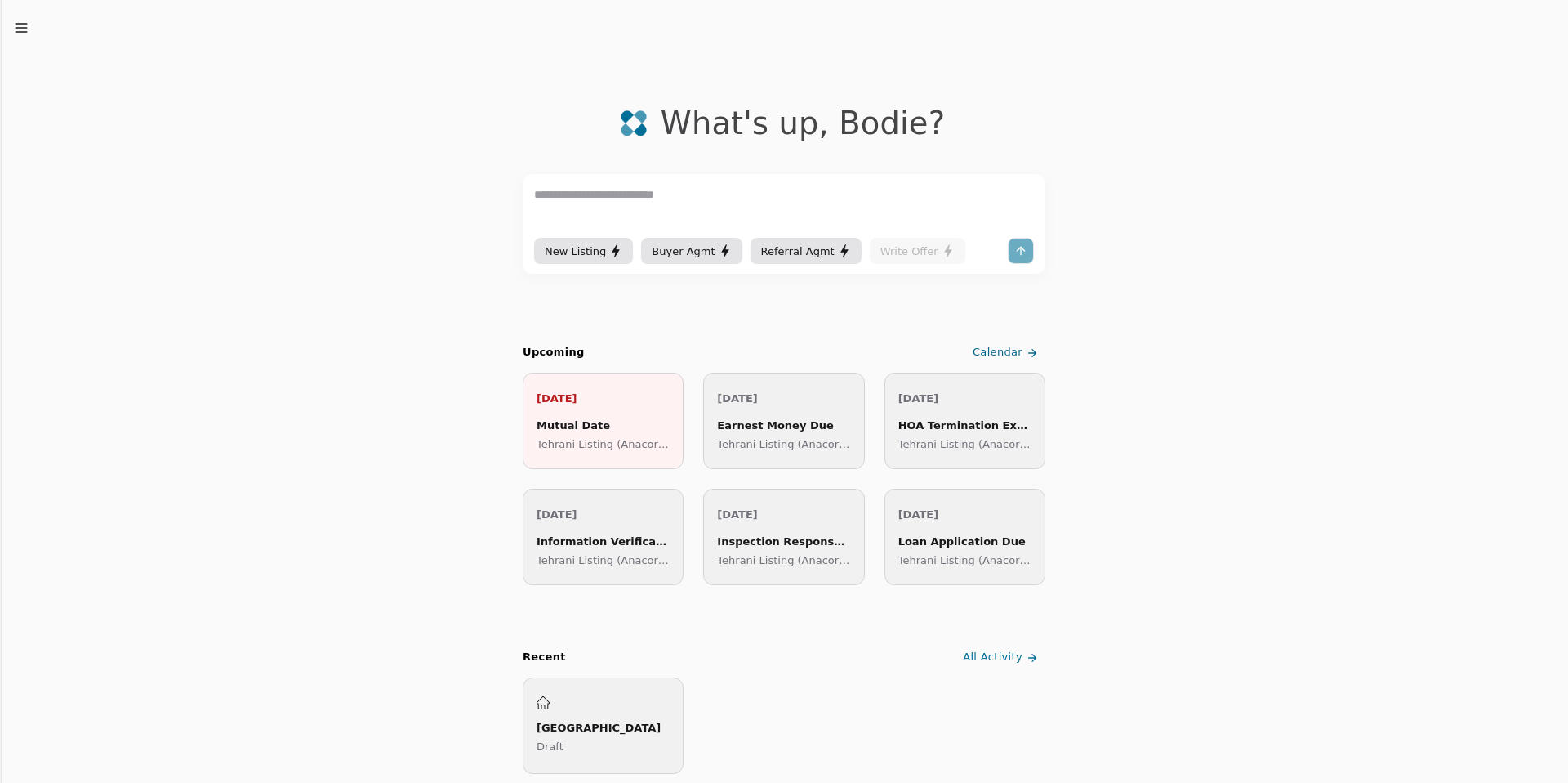
click at [757, 201] on textarea at bounding box center [784, 210] width 500 height 49
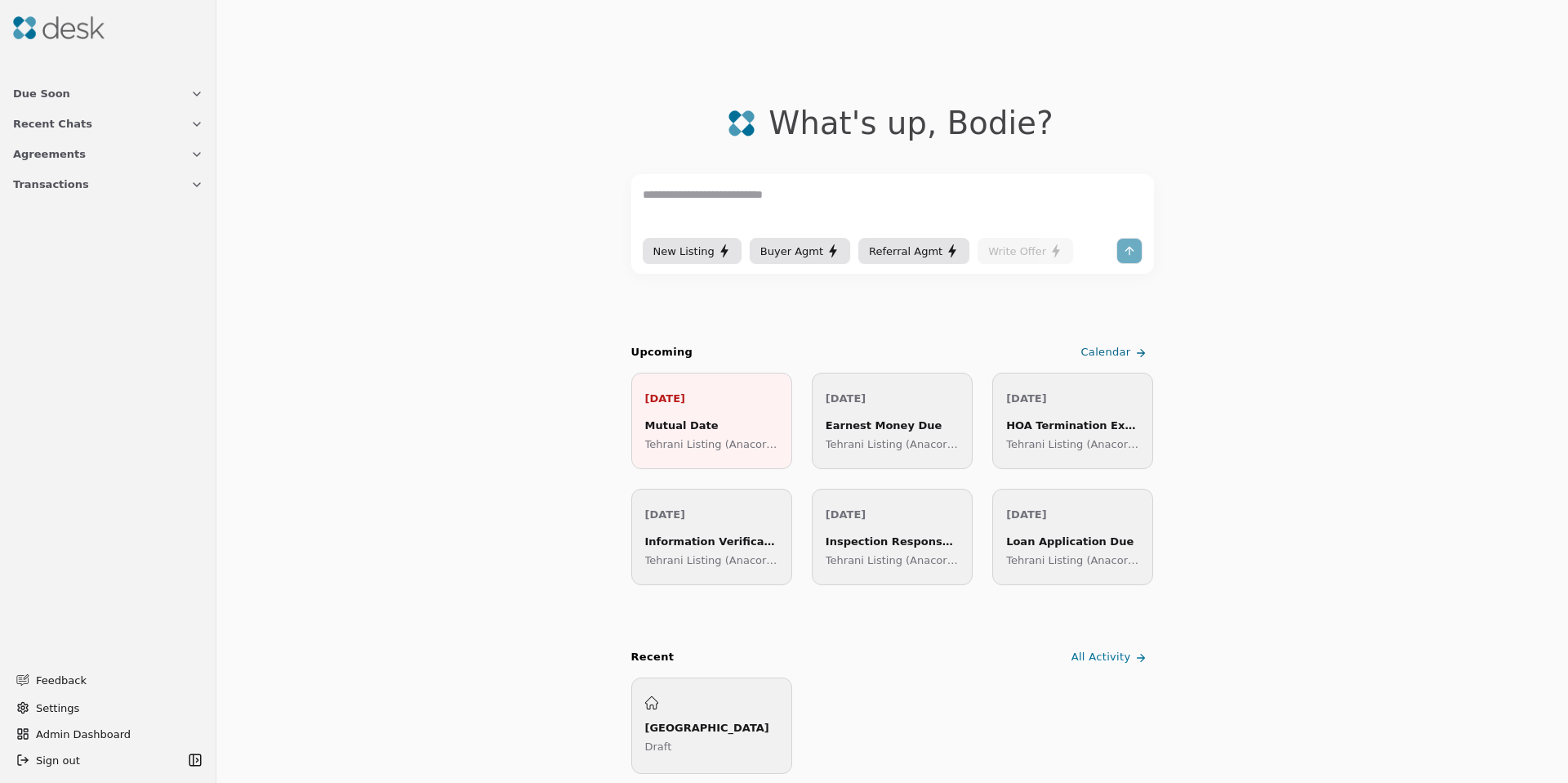
click at [31, 179] on span "Transactions" at bounding box center [50, 183] width 76 height 17
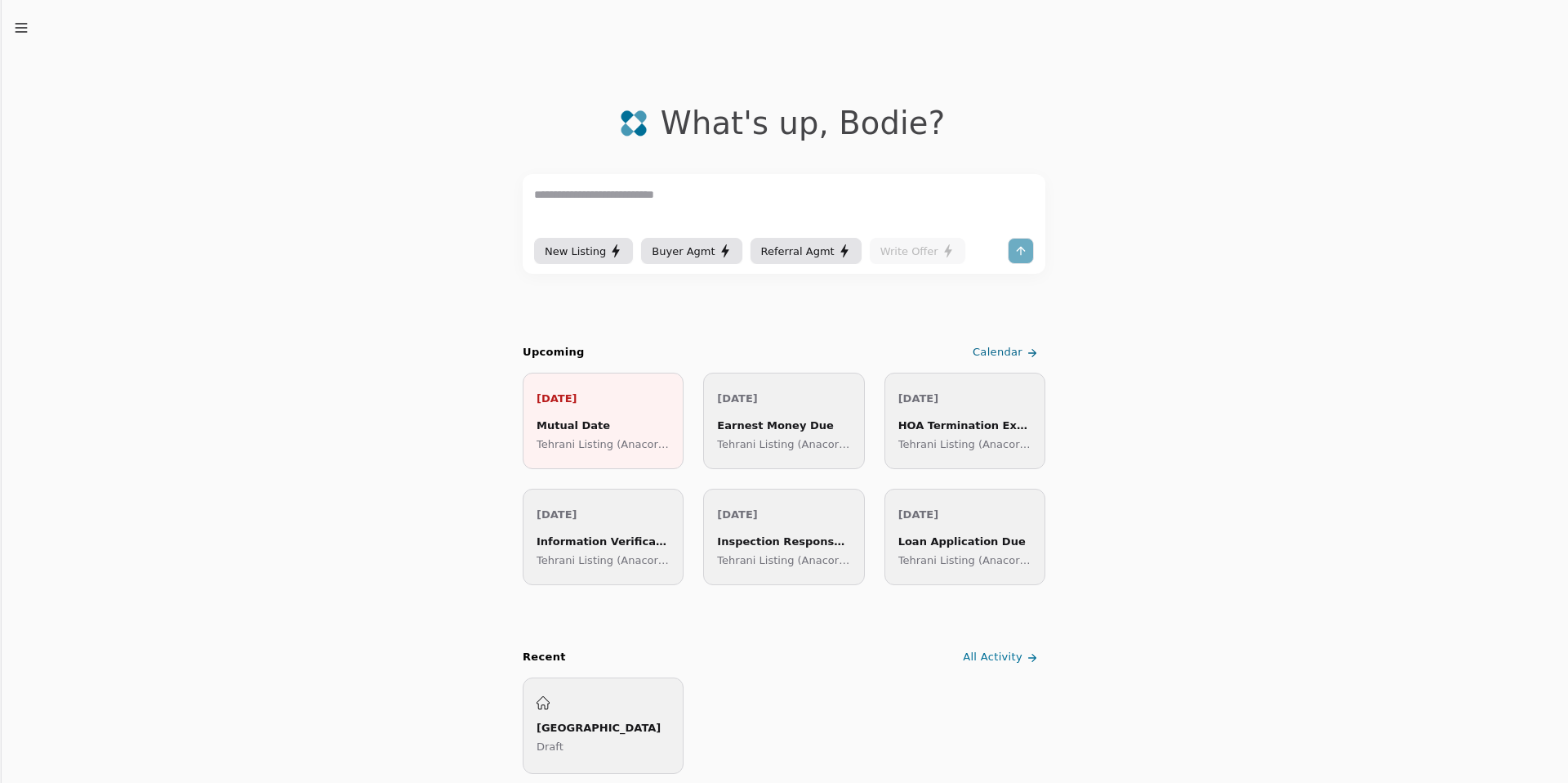
click at [28, 33] on icon "button" at bounding box center [21, 27] width 17 height 17
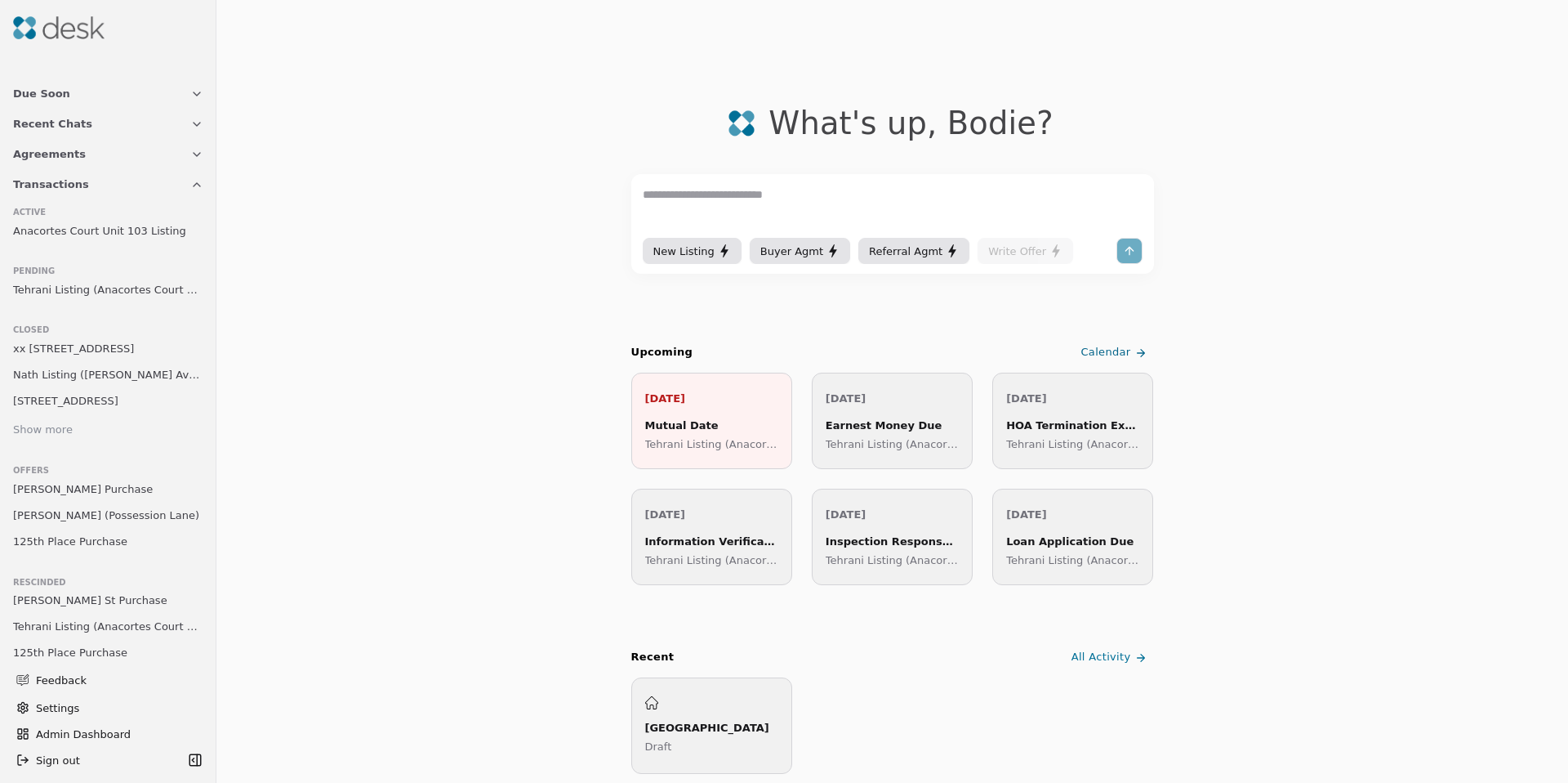
click at [72, 233] on span "Anacortes Court Unit 103 Listing" at bounding box center [99, 230] width 174 height 17
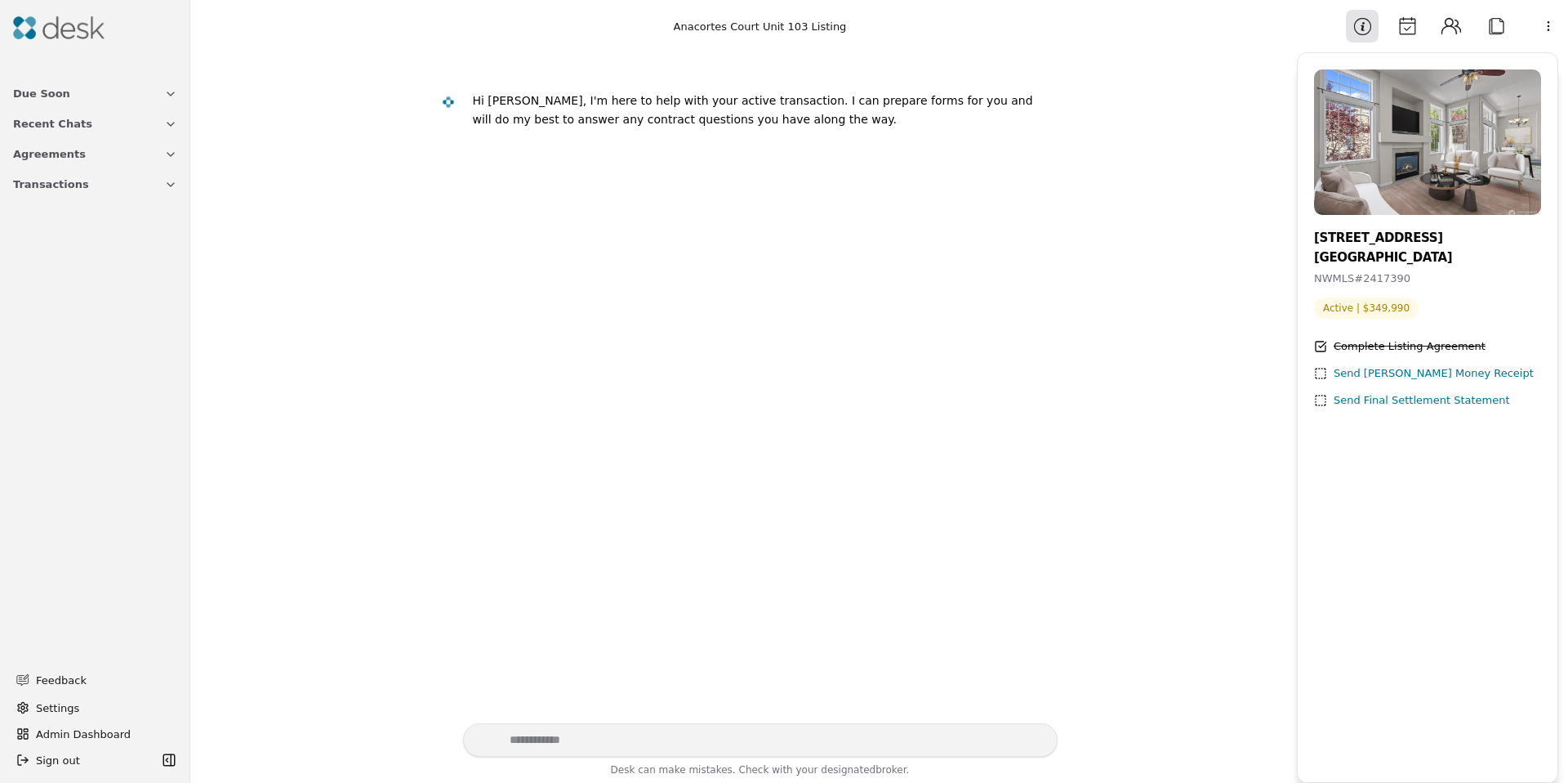
click at [46, 185] on span "Transactions" at bounding box center [50, 183] width 76 height 17
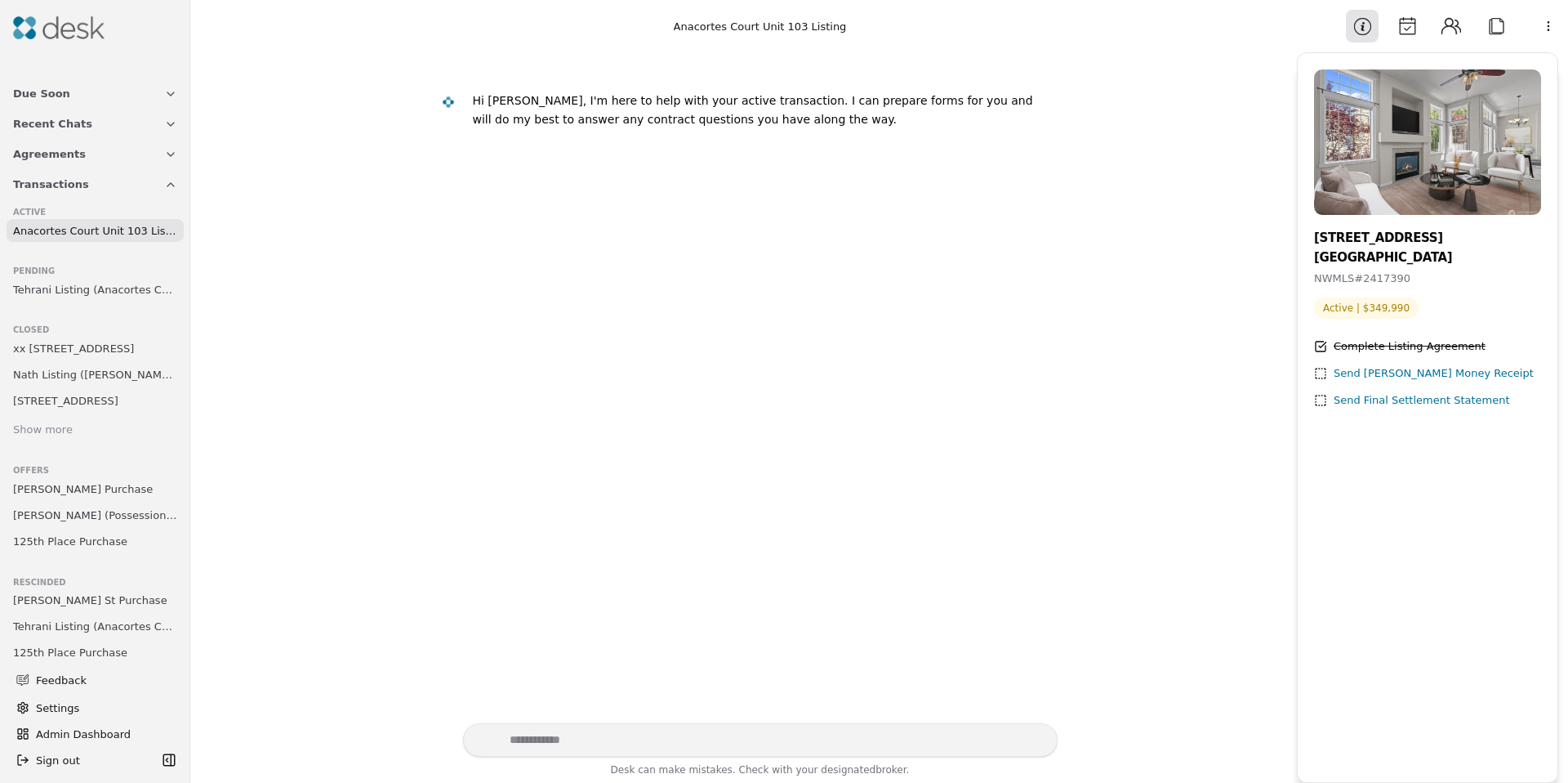
click at [82, 283] on span "Tehrani Listing (Anacortes Court Unit 103)" at bounding box center [94, 288] width 164 height 17
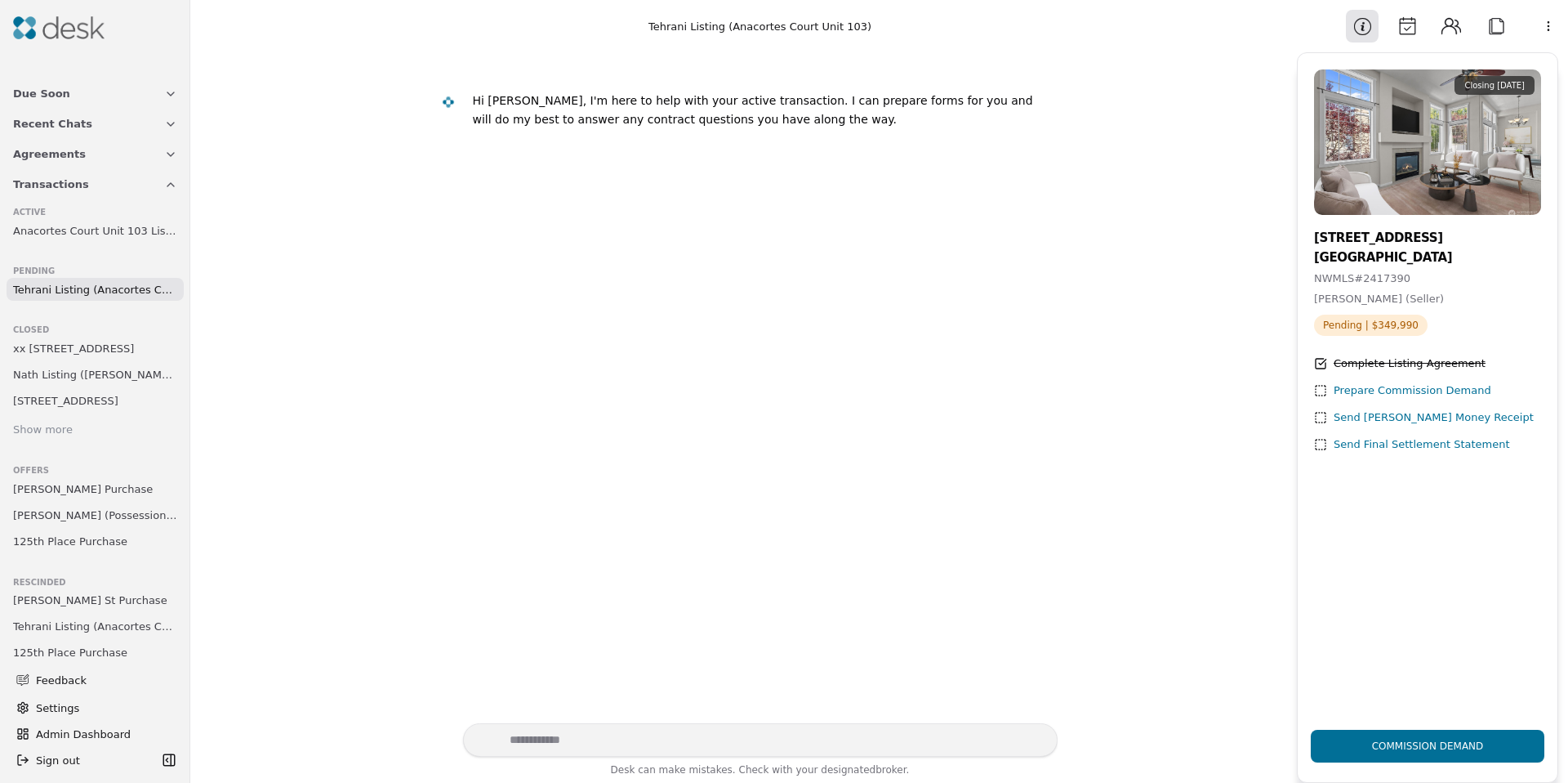
click at [1496, 37] on button "Attach" at bounding box center [1495, 26] width 32 height 32
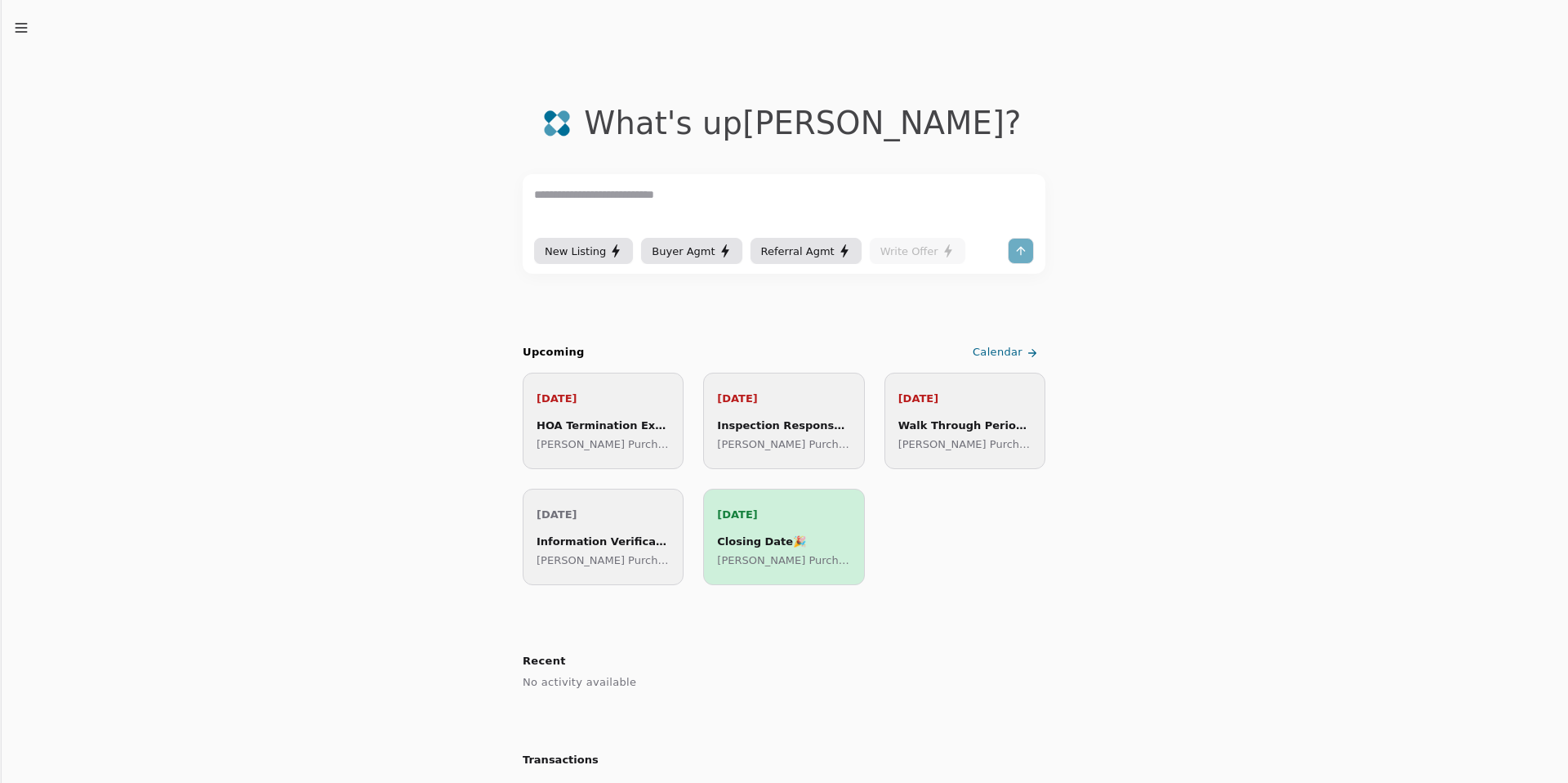
click at [22, 32] on icon "button" at bounding box center [21, 27] width 17 height 17
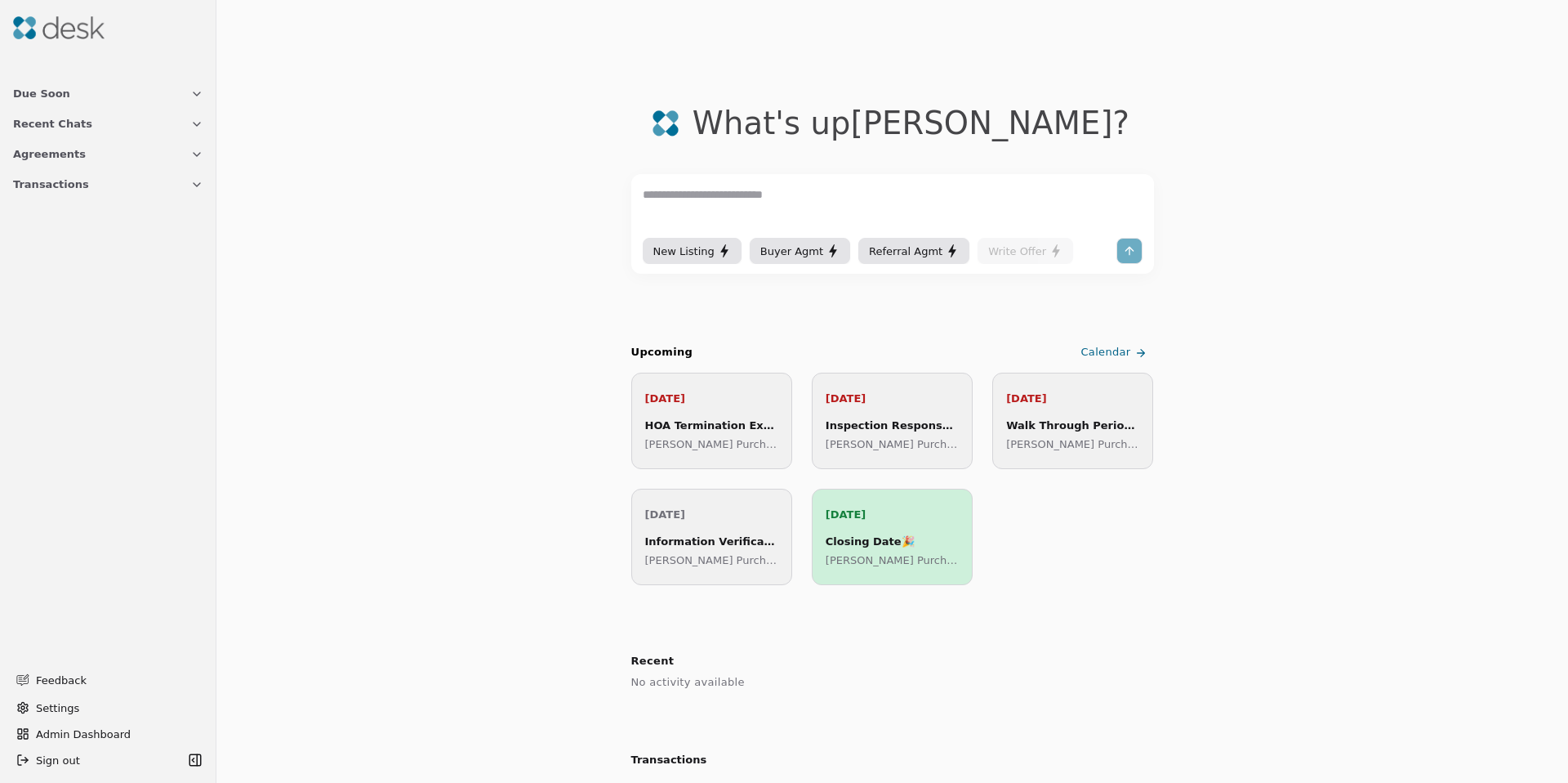
click at [33, 179] on span "Transactions" at bounding box center [50, 183] width 76 height 17
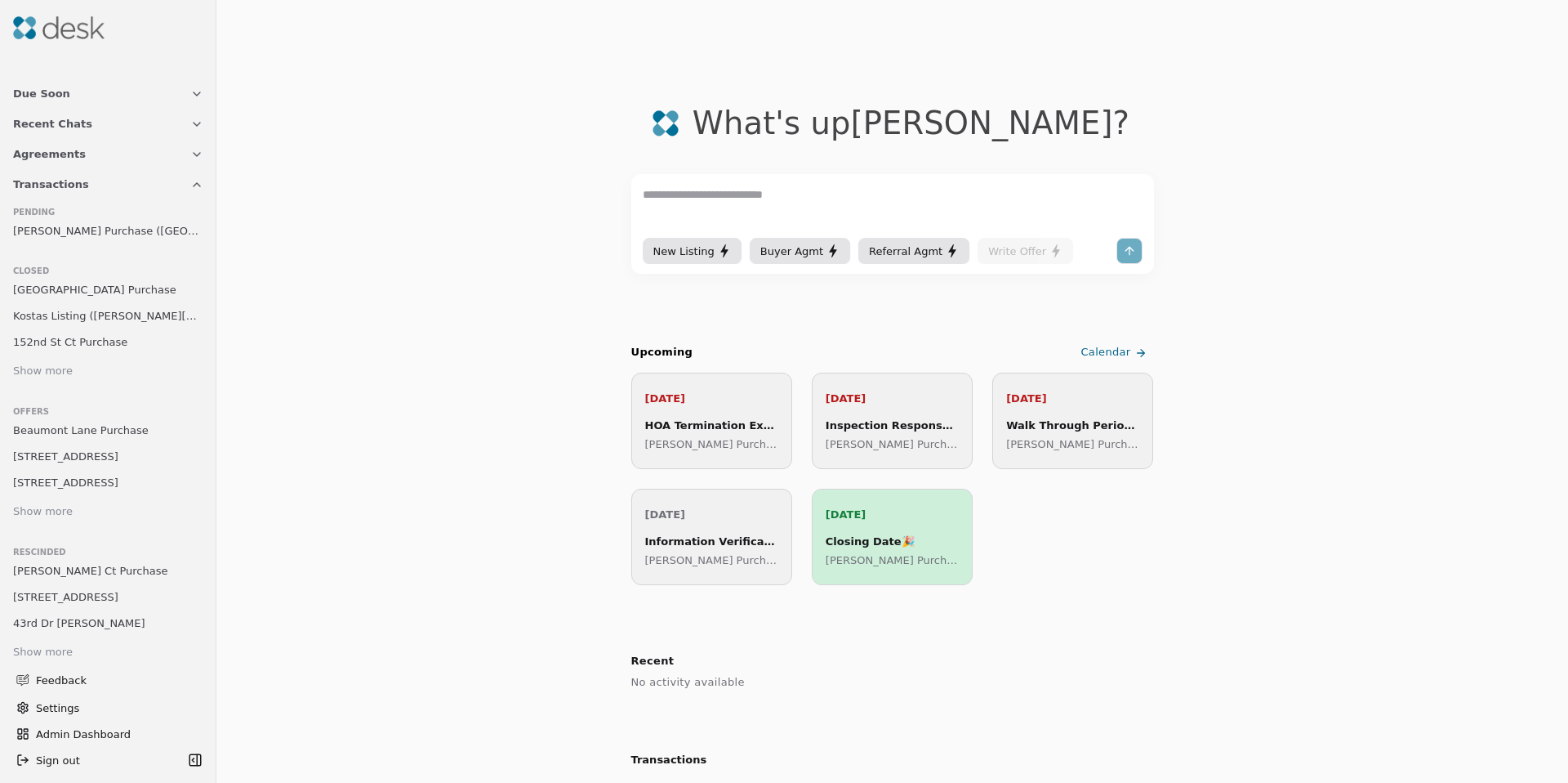
click at [86, 236] on span "[PERSON_NAME] Purchase ([GEOGRAPHIC_DATA])" at bounding box center [108, 230] width 190 height 17
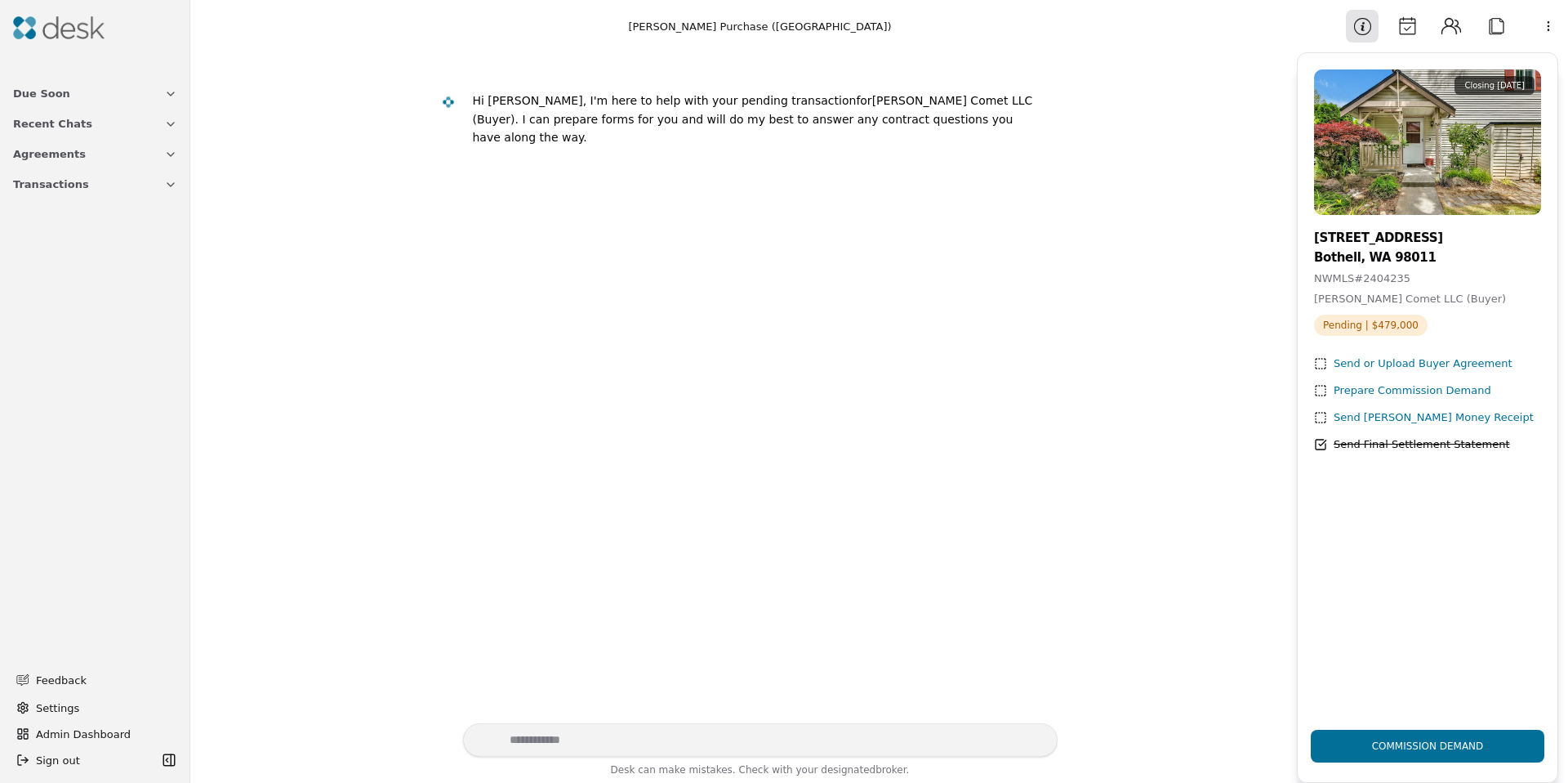
click at [1490, 28] on button "Attach" at bounding box center [1495, 26] width 32 height 32
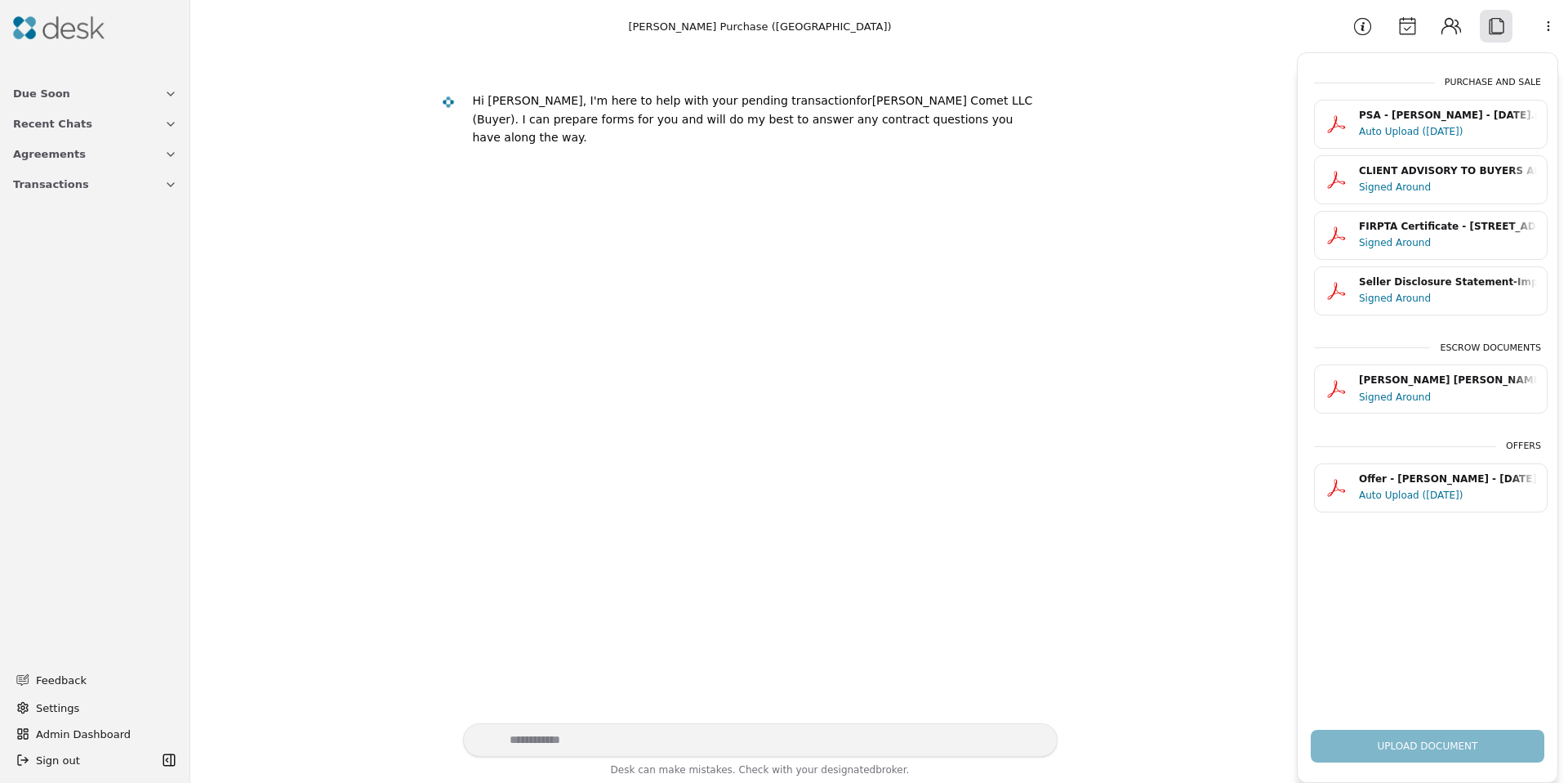
click at [1359, 32] on button "Information" at bounding box center [1361, 26] width 32 height 32
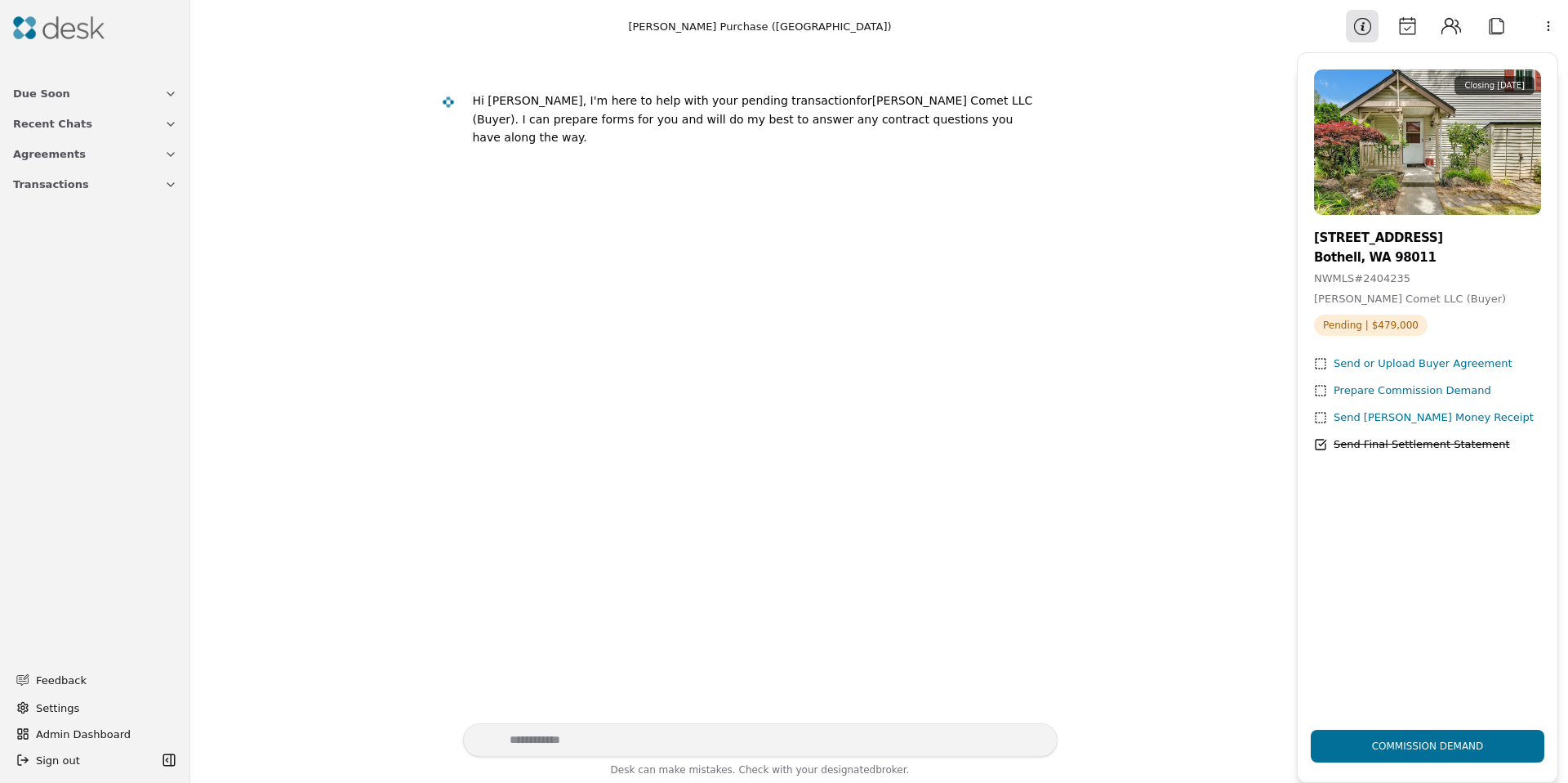
click at [1403, 28] on button "Calendar" at bounding box center [1406, 26] width 32 height 32
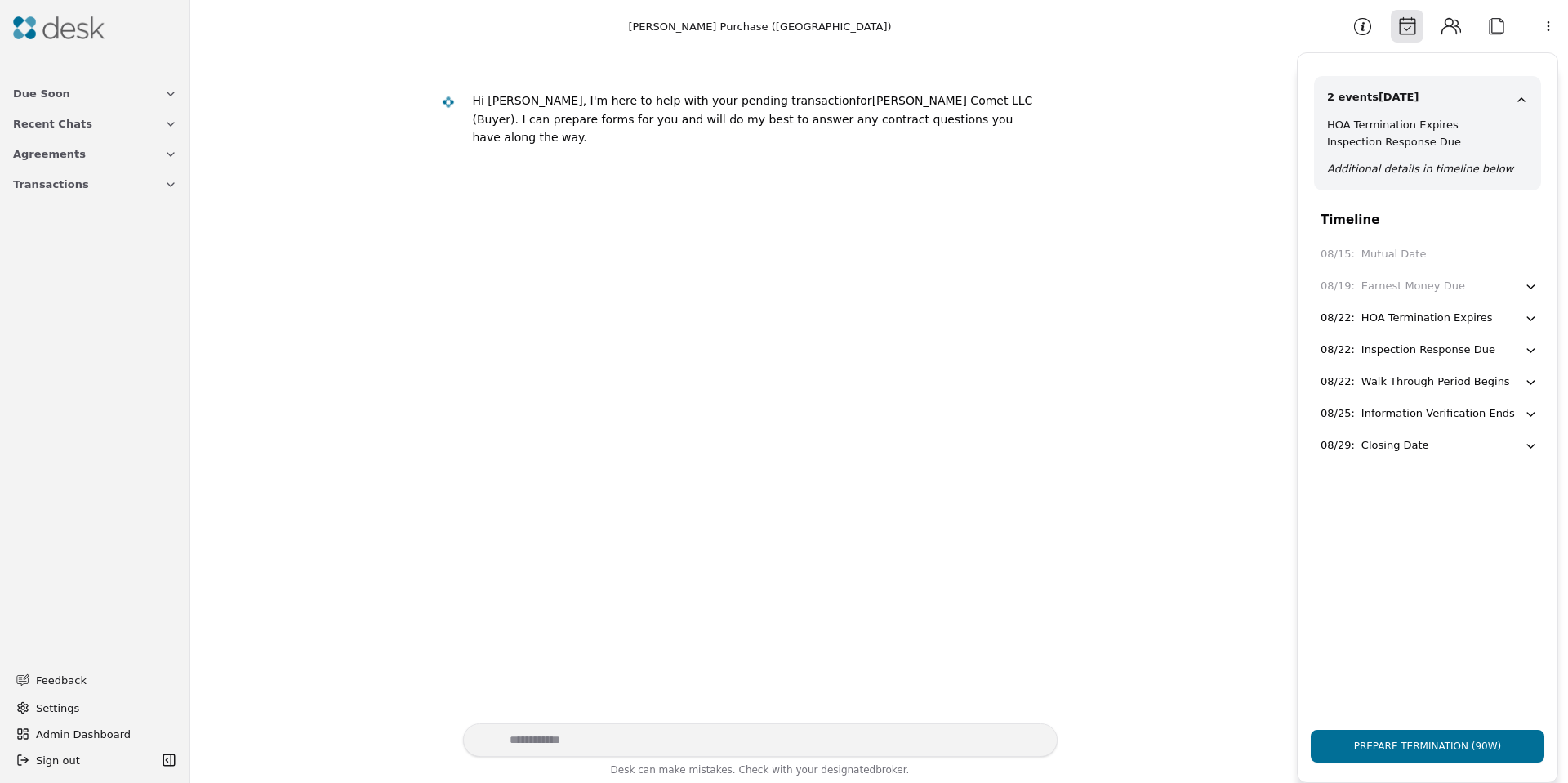
click at [1362, 27] on button "Information" at bounding box center [1361, 26] width 32 height 32
